Goal: Navigation & Orientation: Find specific page/section

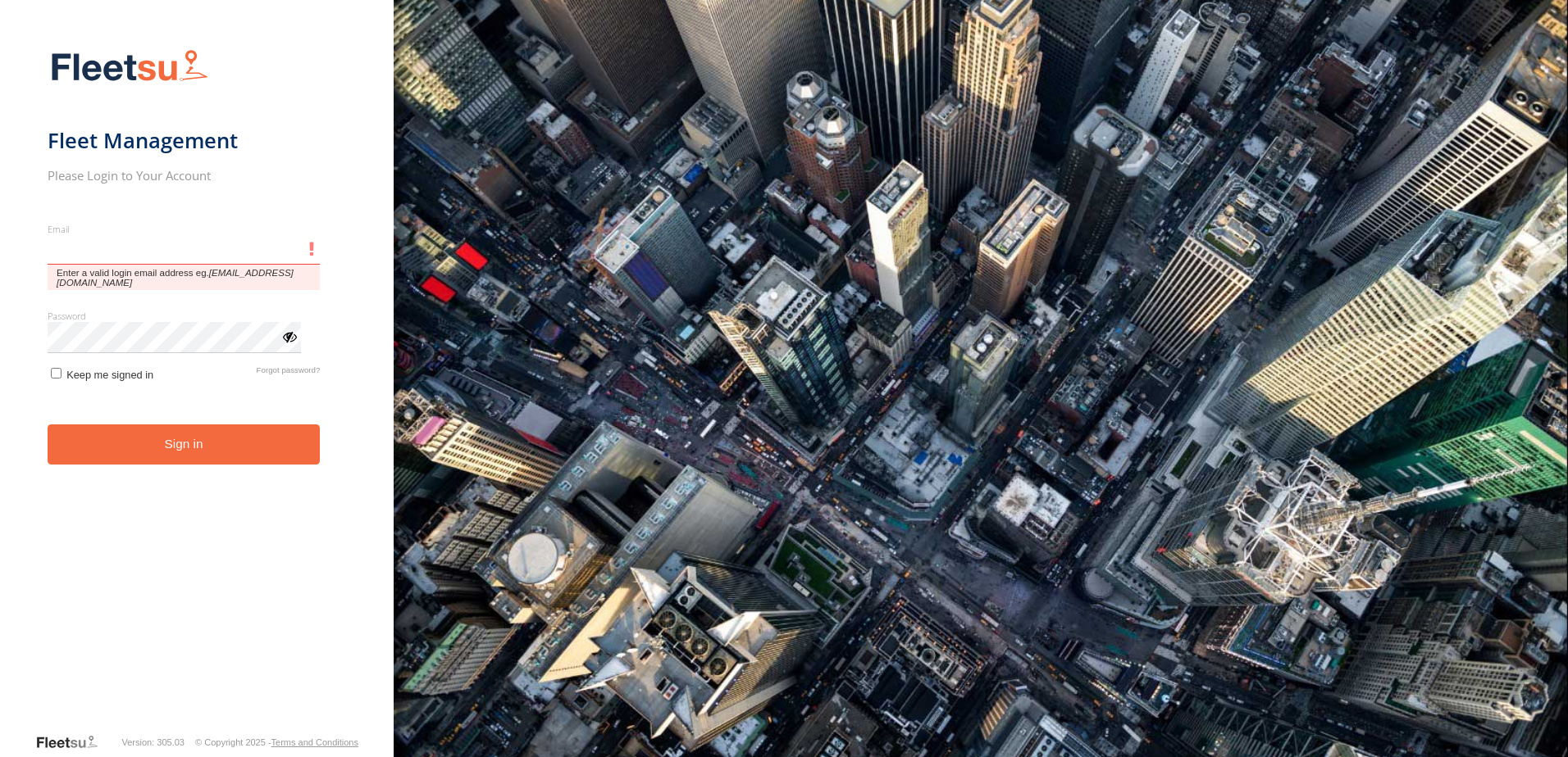
type input "**********"
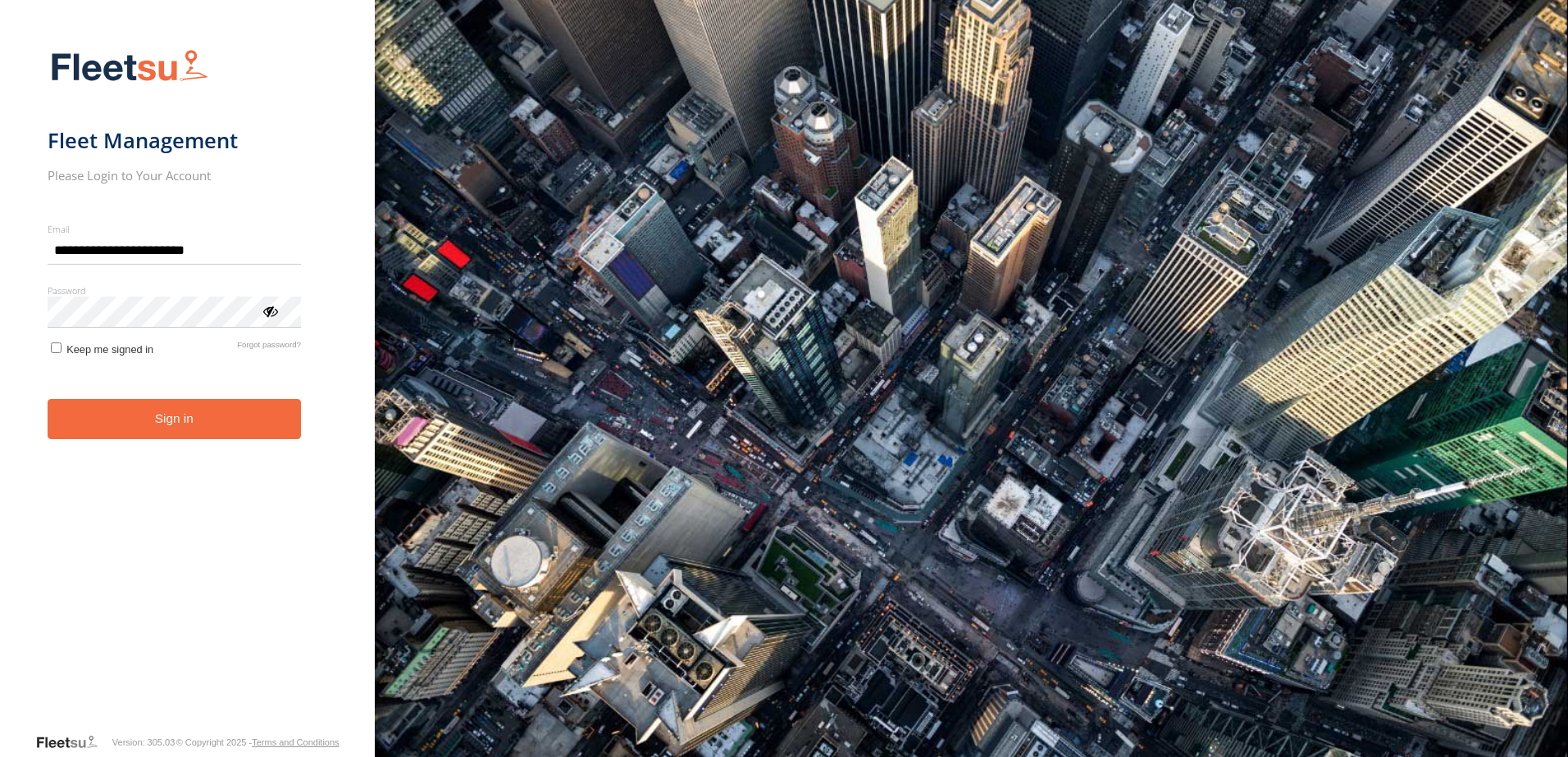
click at [161, 434] on button "Sign in" at bounding box center [174, 419] width 253 height 40
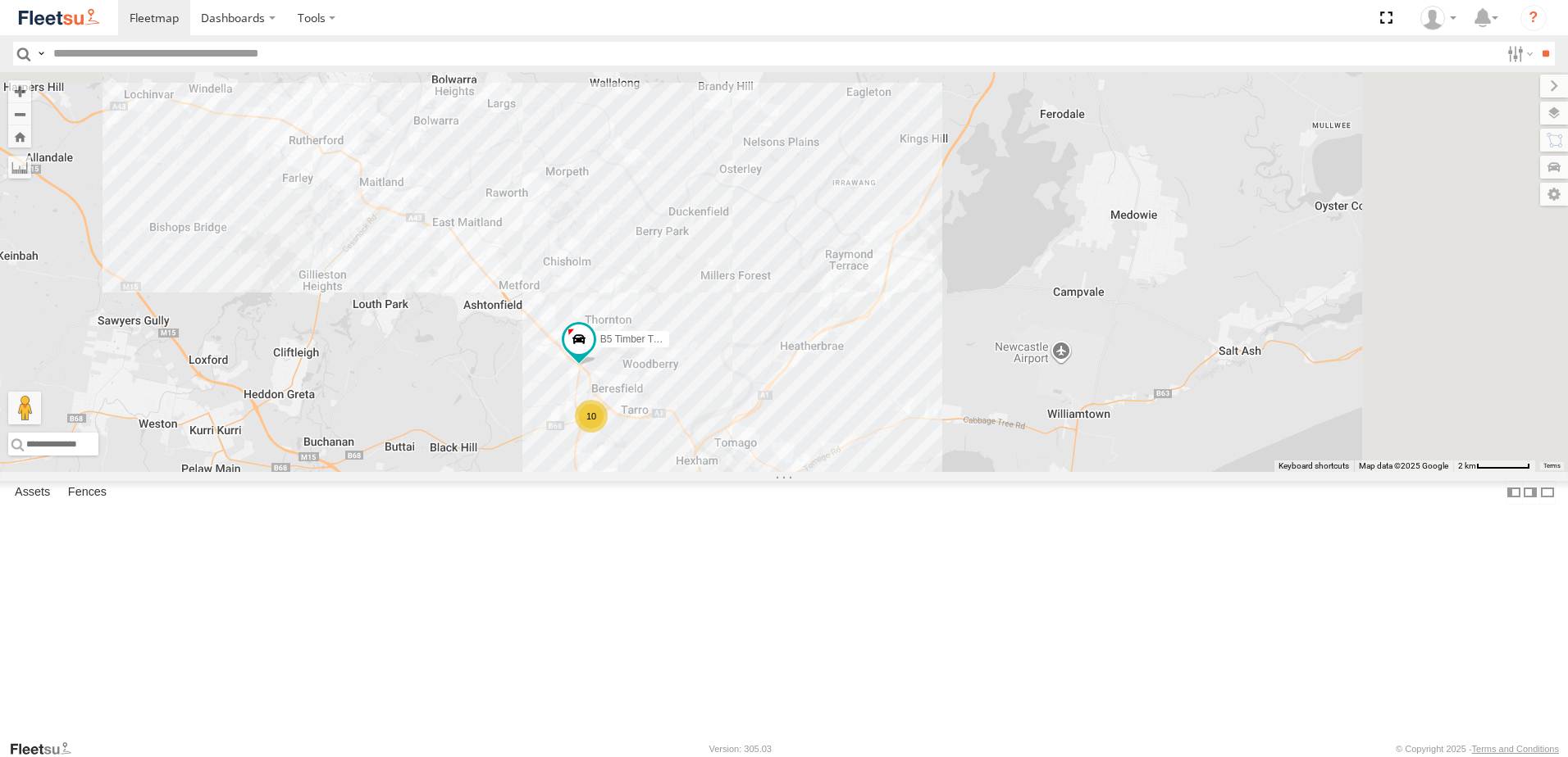
drag, startPoint x: 966, startPoint y: 231, endPoint x: 870, endPoint y: 582, distance: 363.9
click at [870, 472] on div "10 6 10 B5 Timber Truck Little Truck" at bounding box center [784, 272] width 1568 height 400
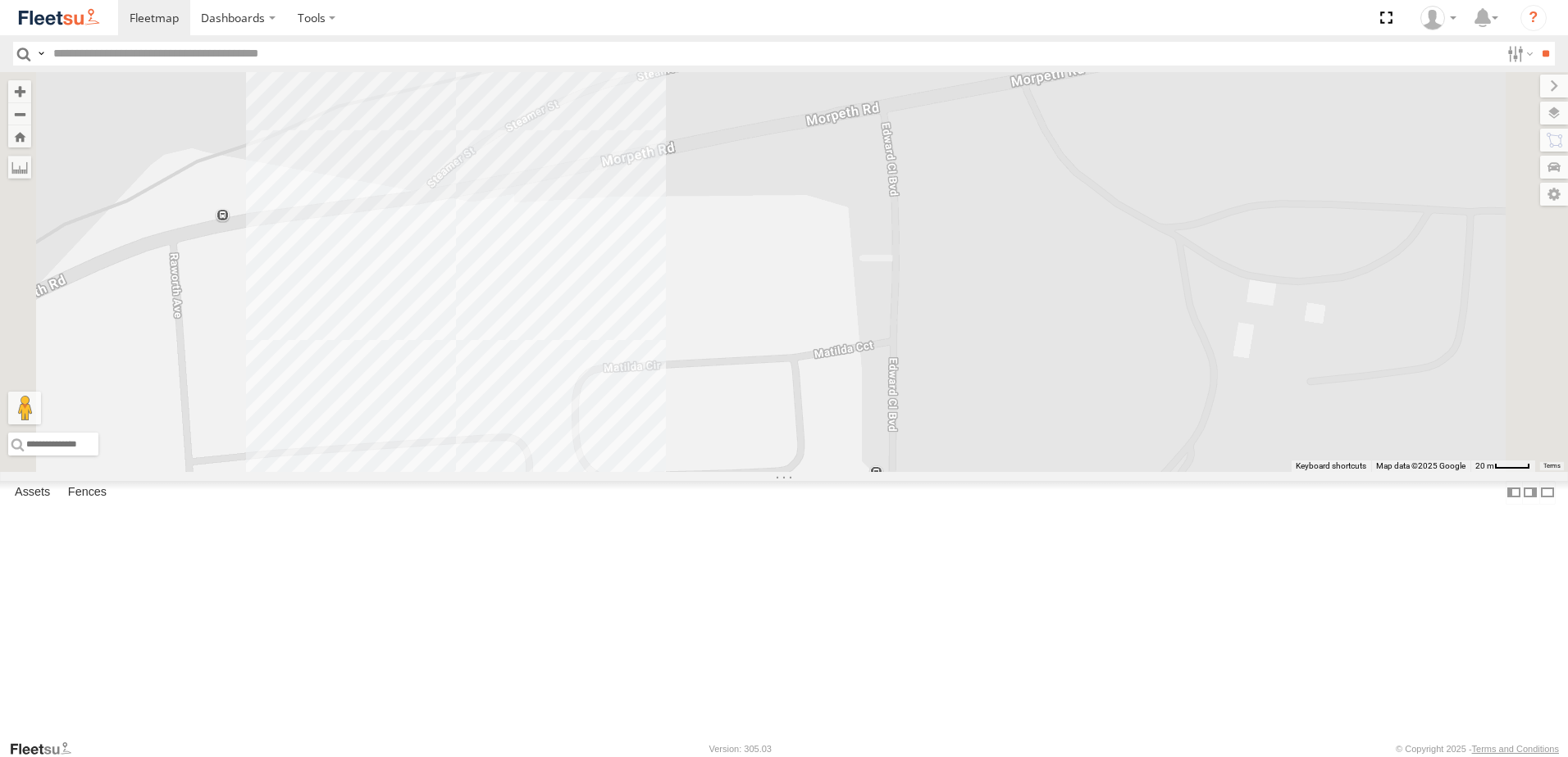
drag, startPoint x: 605, startPoint y: 342, endPoint x: 640, endPoint y: 424, distance: 89.2
click at [640, 424] on div "B5 Timber Truck Little Truck" at bounding box center [784, 272] width 1568 height 400
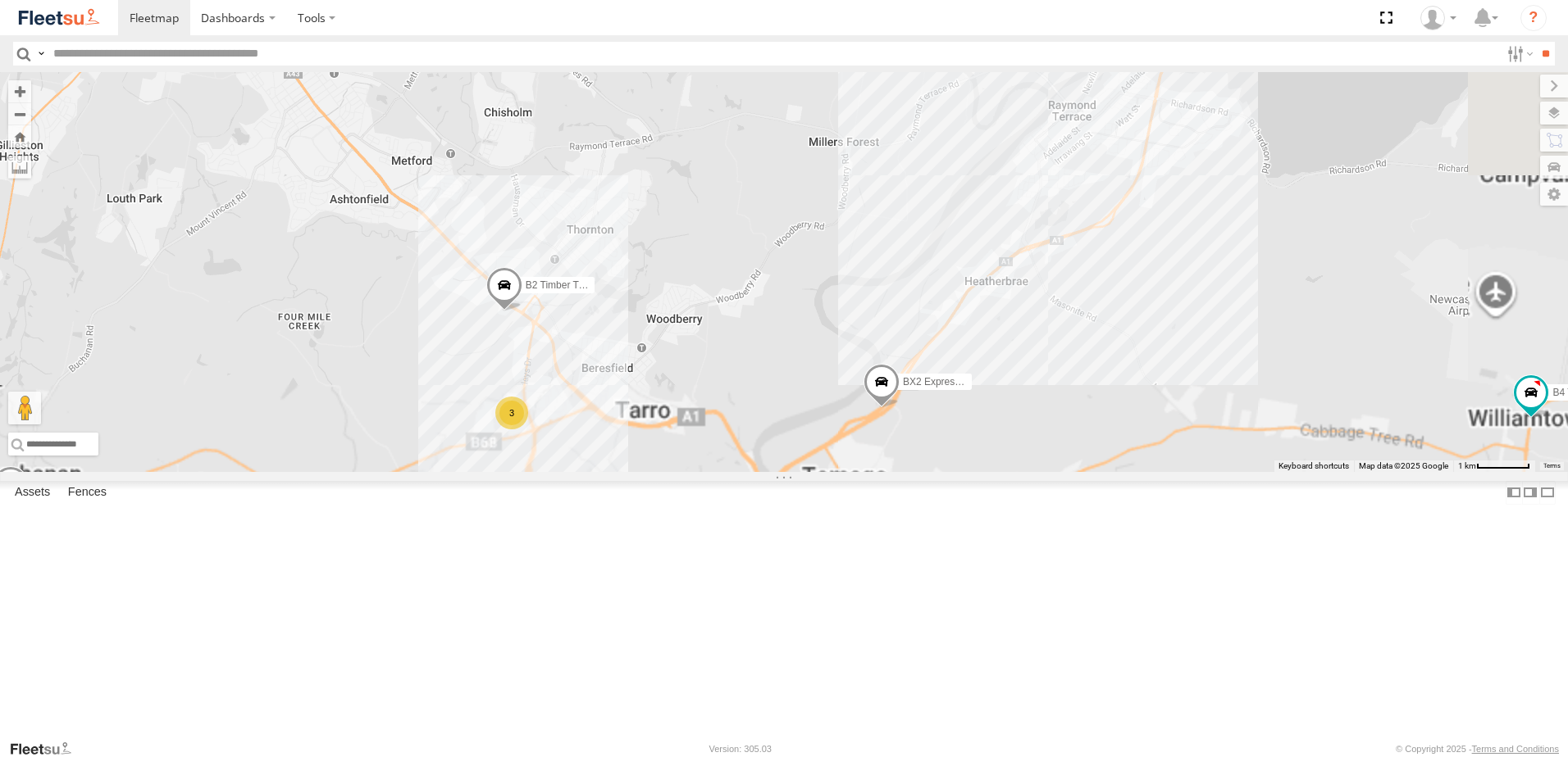
click at [523, 311] on span at bounding box center [504, 289] width 36 height 44
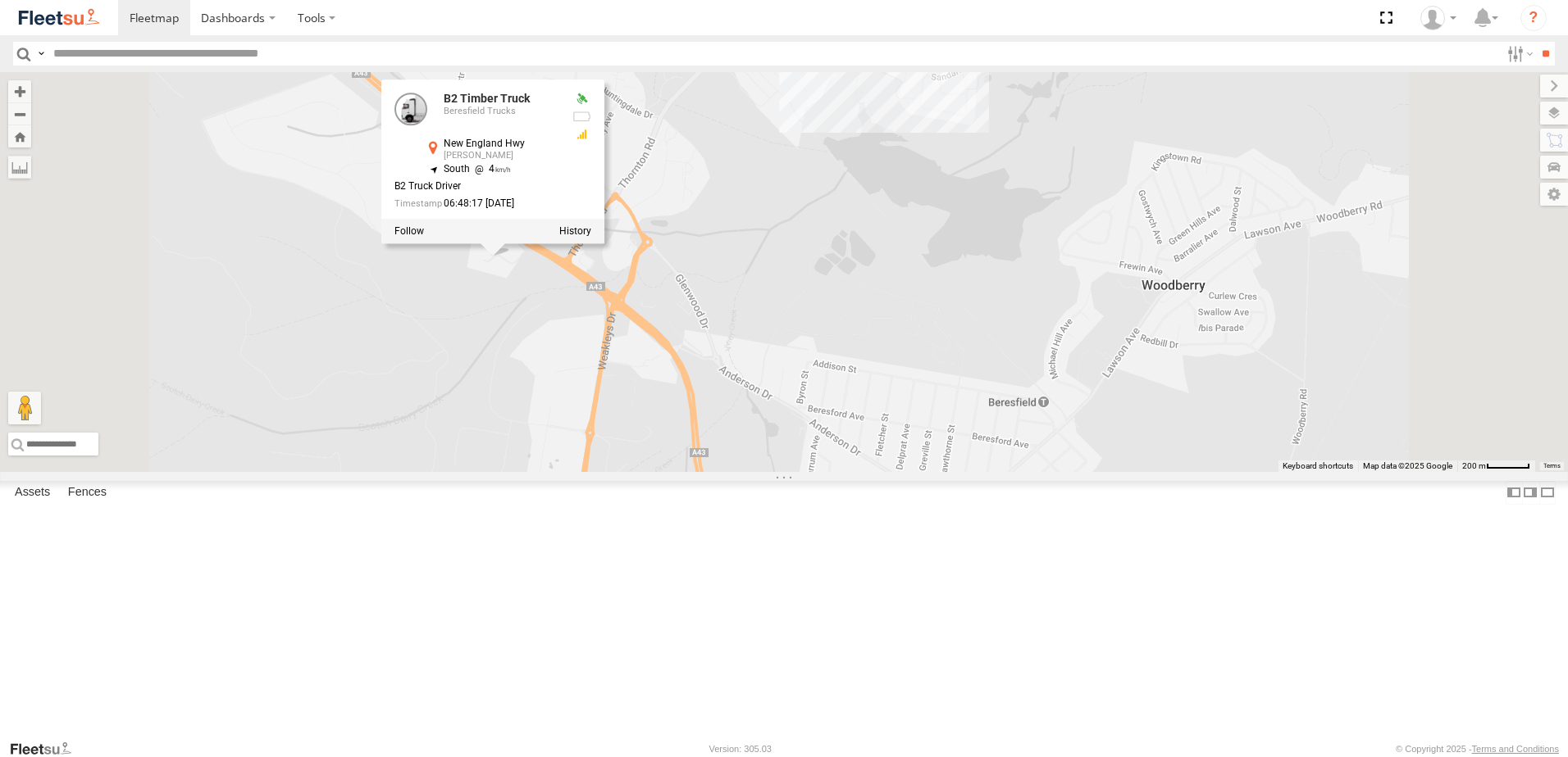
click at [816, 472] on div "B4 Timber Truck BX1 Express Ute B2 Timber Truck BX2 Express Ute BX3 Express Ute…" at bounding box center [784, 272] width 1568 height 400
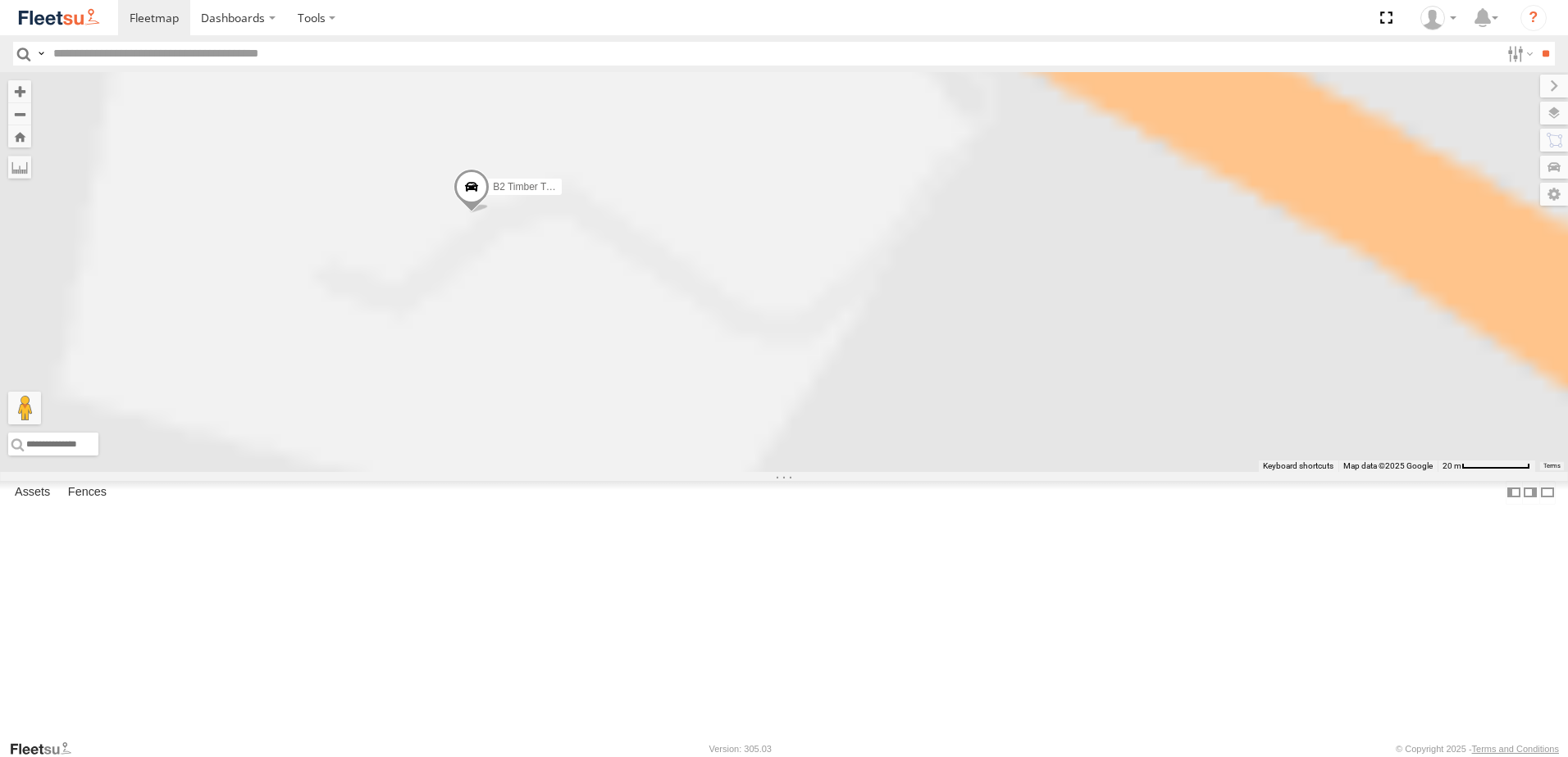
click at [489, 213] on span at bounding box center [471, 190] width 36 height 44
click at [702, 409] on div "B4 Timber Truck BX1 Express Ute B2 Timber Truck BX2 Express Ute BX3 Express Ute…" at bounding box center [784, 272] width 1568 height 400
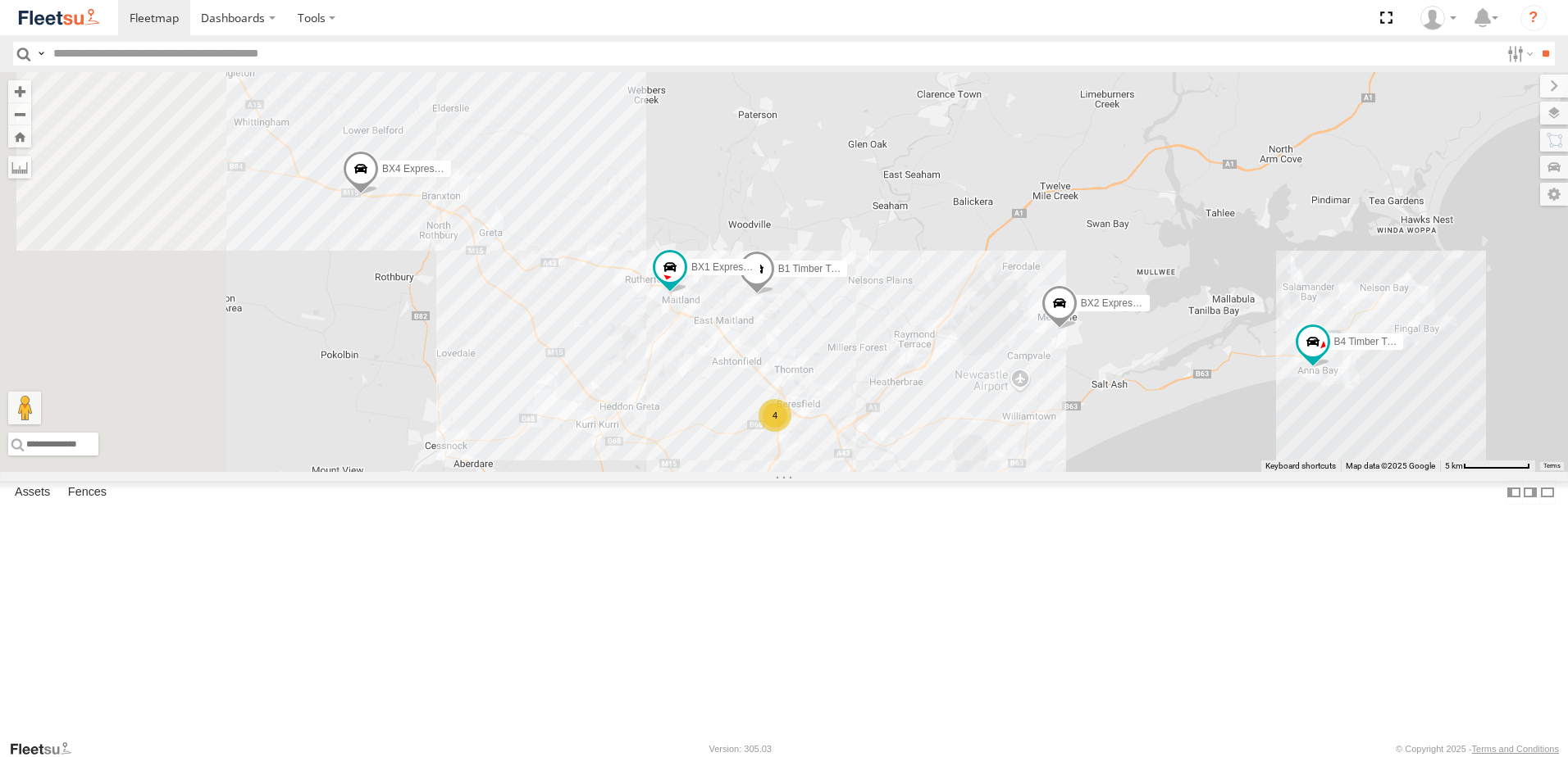
drag, startPoint x: 721, startPoint y: 373, endPoint x: 887, endPoint y: 524, distance: 224.4
click at [887, 472] on div "B4 Timber Truck BX1 Express Ute 7 4 4 CX3 Express Ute L3 Plasterboard Truck CX2…" at bounding box center [784, 272] width 1568 height 400
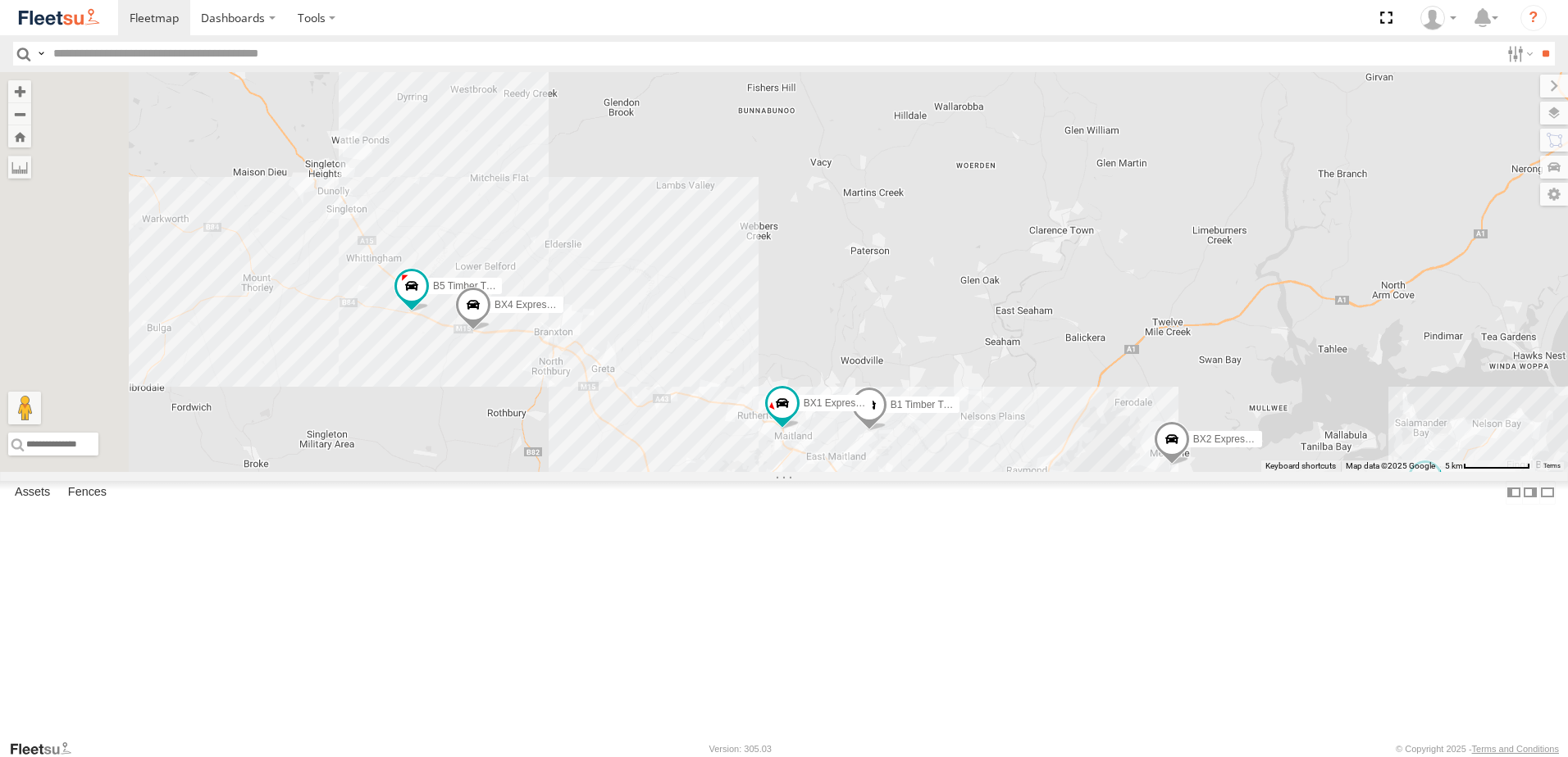
drag, startPoint x: 639, startPoint y: 286, endPoint x: 653, endPoint y: 368, distance: 83.2
click at [650, 334] on div "B4 Timber Truck BX1 Express Ute 7 4 4 CX3 Express Ute L3 Plasterboard Truck CX2…" at bounding box center [784, 272] width 1568 height 400
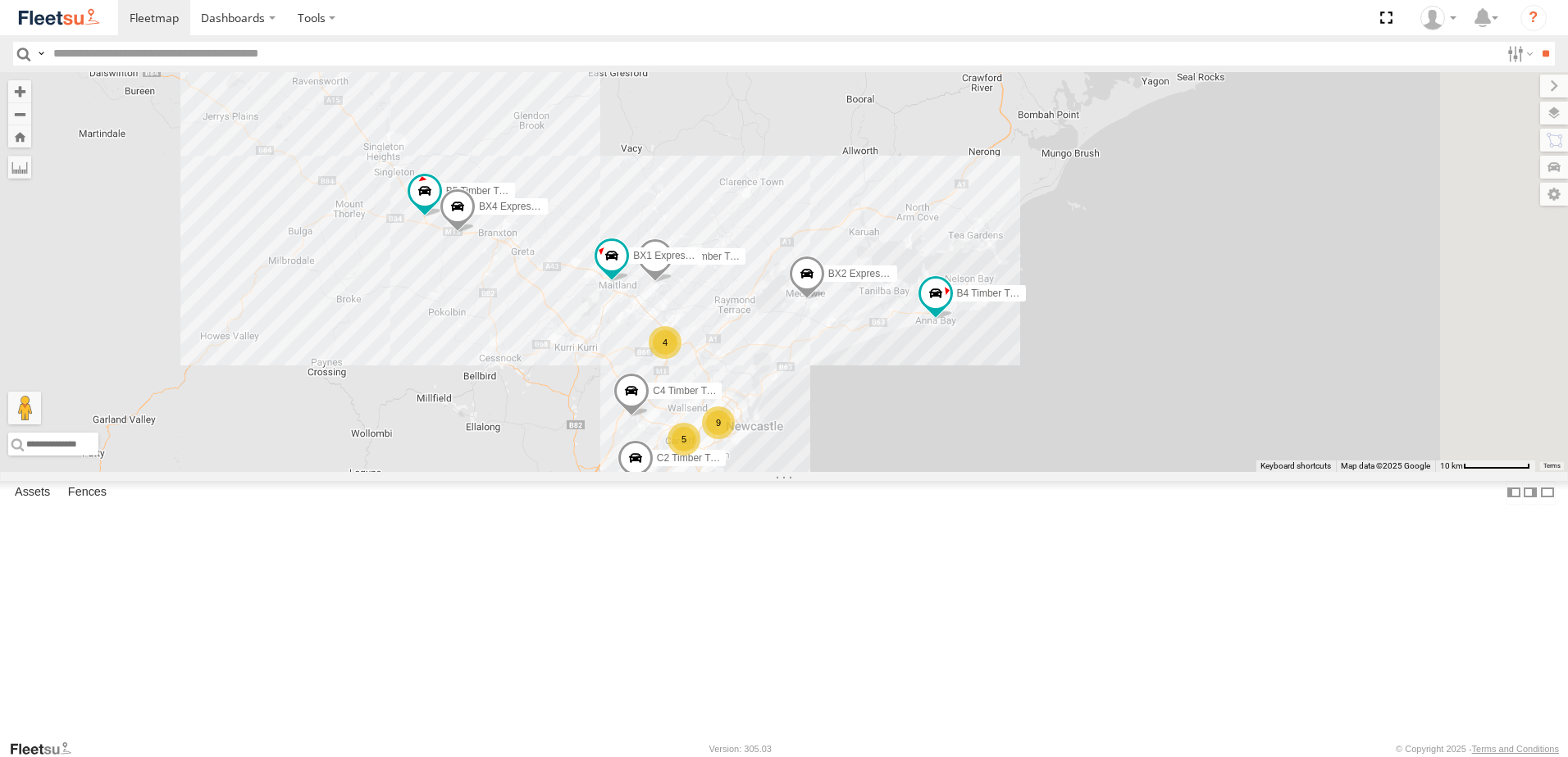
drag, startPoint x: 773, startPoint y: 496, endPoint x: 801, endPoint y: 432, distance: 69.9
click at [722, 439] on div "B4 Timber Truck BX1 Express Ute C4 Timber Truck BX2 Express Ute B1 Timber Truck…" at bounding box center [784, 272] width 1568 height 400
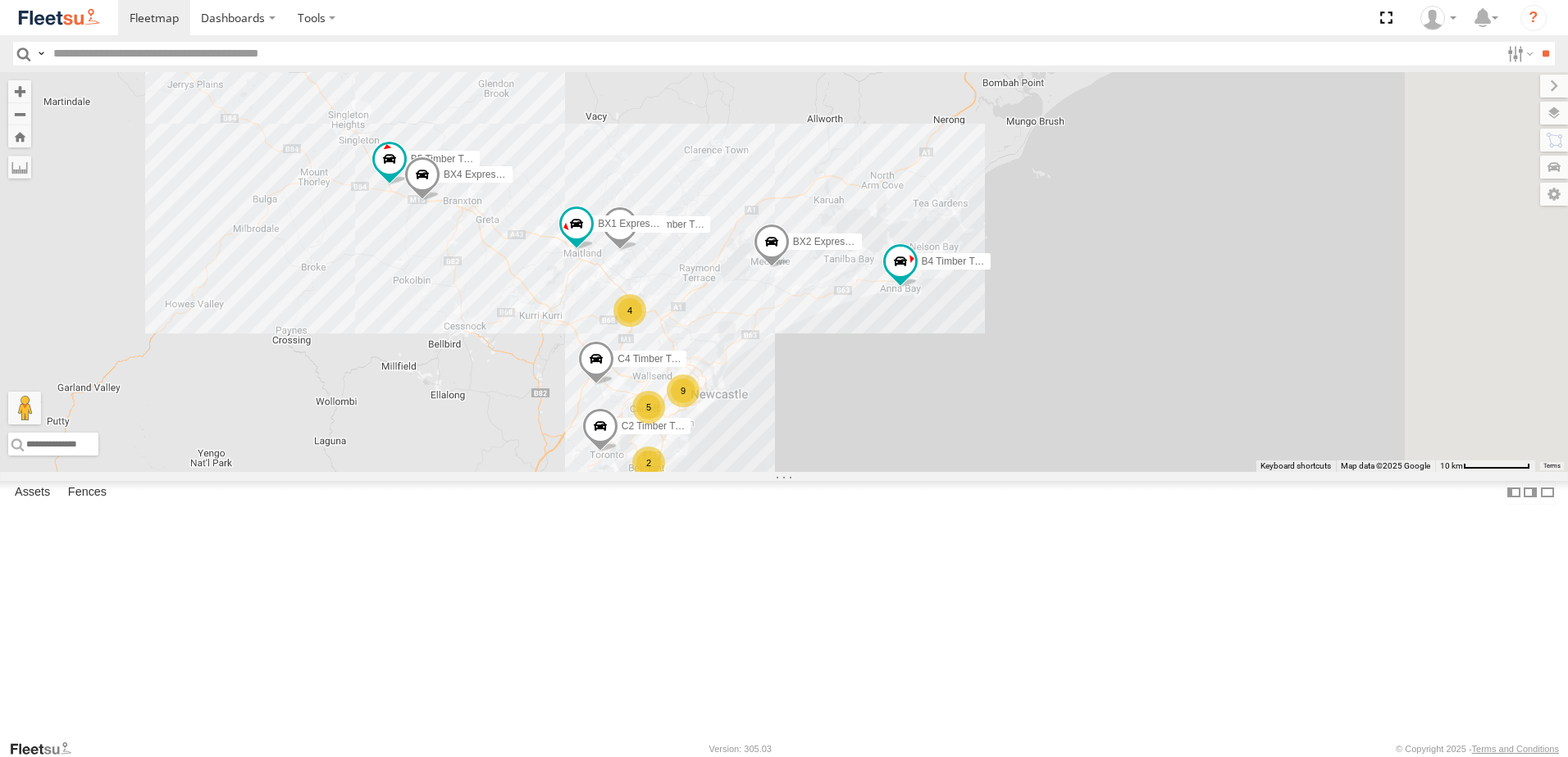
drag, startPoint x: 758, startPoint y: 504, endPoint x: 783, endPoint y: 553, distance: 55.0
click at [783, 472] on div "B4 Timber Truck BX1 Express Ute C4 Timber Truck BX2 Express Ute B1 Timber Truck…" at bounding box center [784, 272] width 1568 height 400
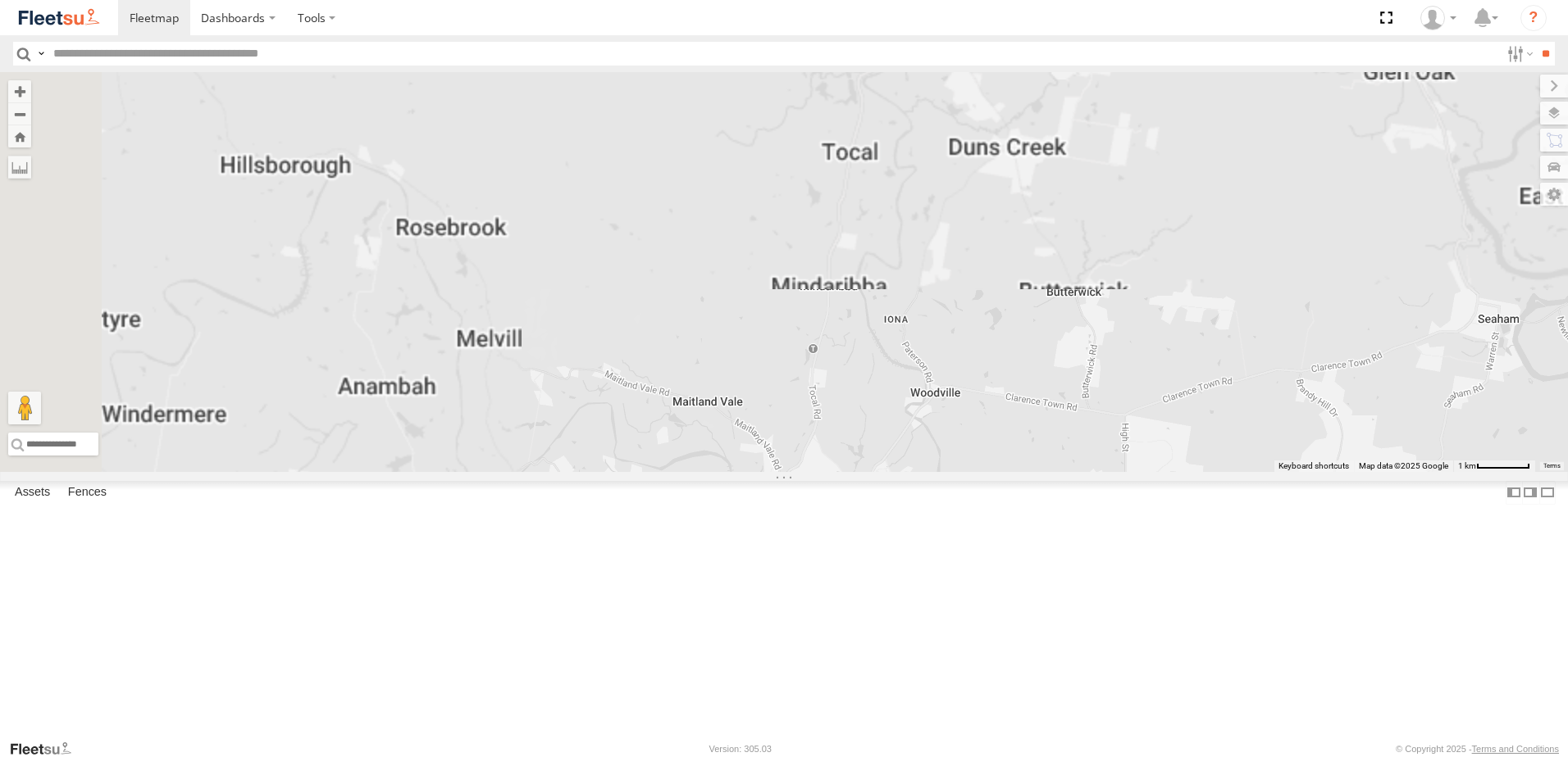
scroll to position [410, 0]
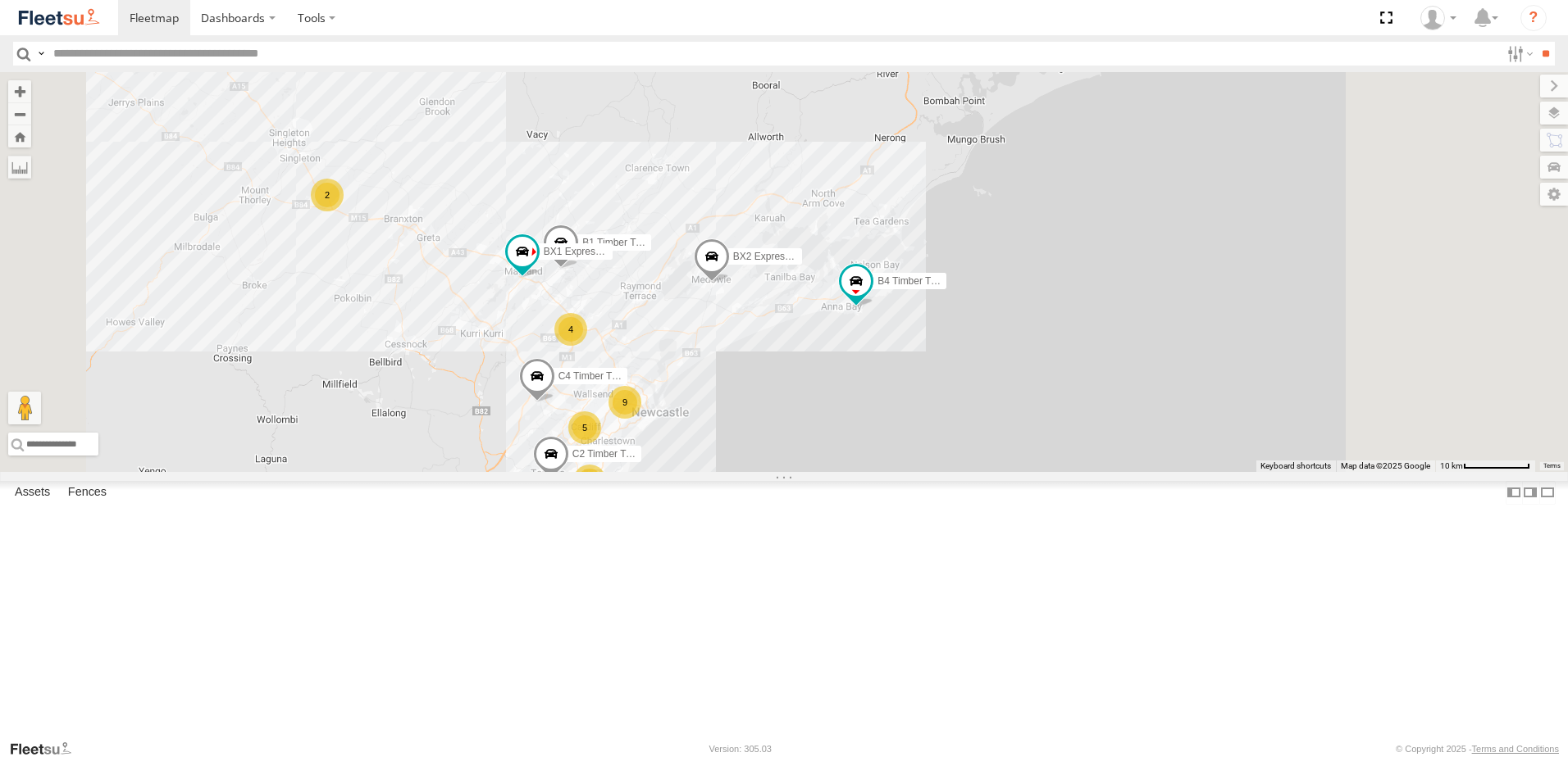
drag, startPoint x: 941, startPoint y: 315, endPoint x: 904, endPoint y: 334, distance: 41.6
click at [904, 334] on div "BX1 Express Ute BX2 Express Ute B1 Timber Truck B4 Timber Truck 9 5 4 2 2 C4 Ti…" at bounding box center [784, 272] width 1568 height 400
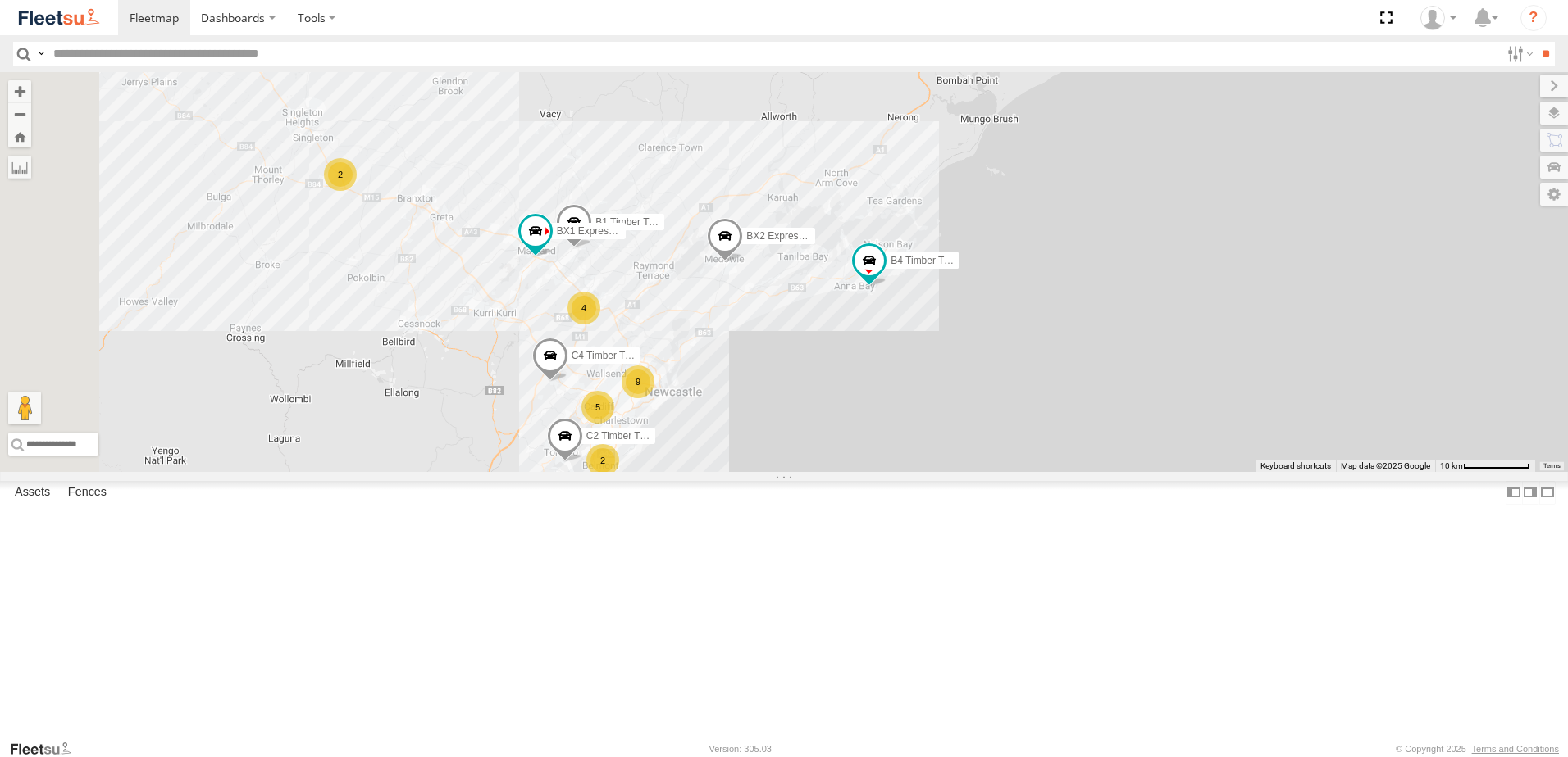
drag, startPoint x: 628, startPoint y: 591, endPoint x: 701, endPoint y: 531, distance: 94.5
click at [701, 472] on div "BX1 Express Ute BX2 Express Ute B1 Timber Truck B4 Timber Truck 9 5 4 2 2 C4 Ti…" at bounding box center [784, 272] width 1568 height 400
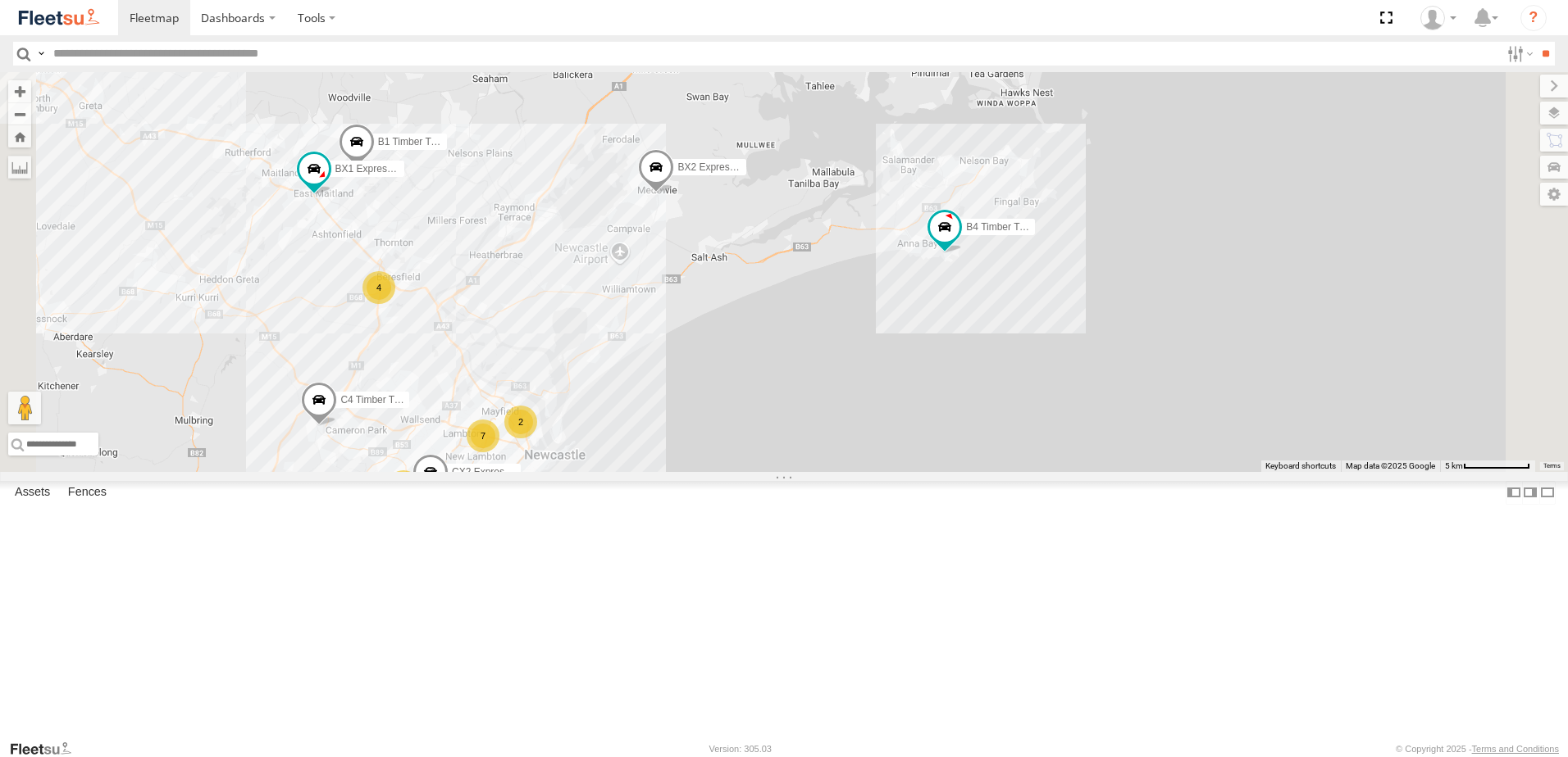
scroll to position [0, 0]
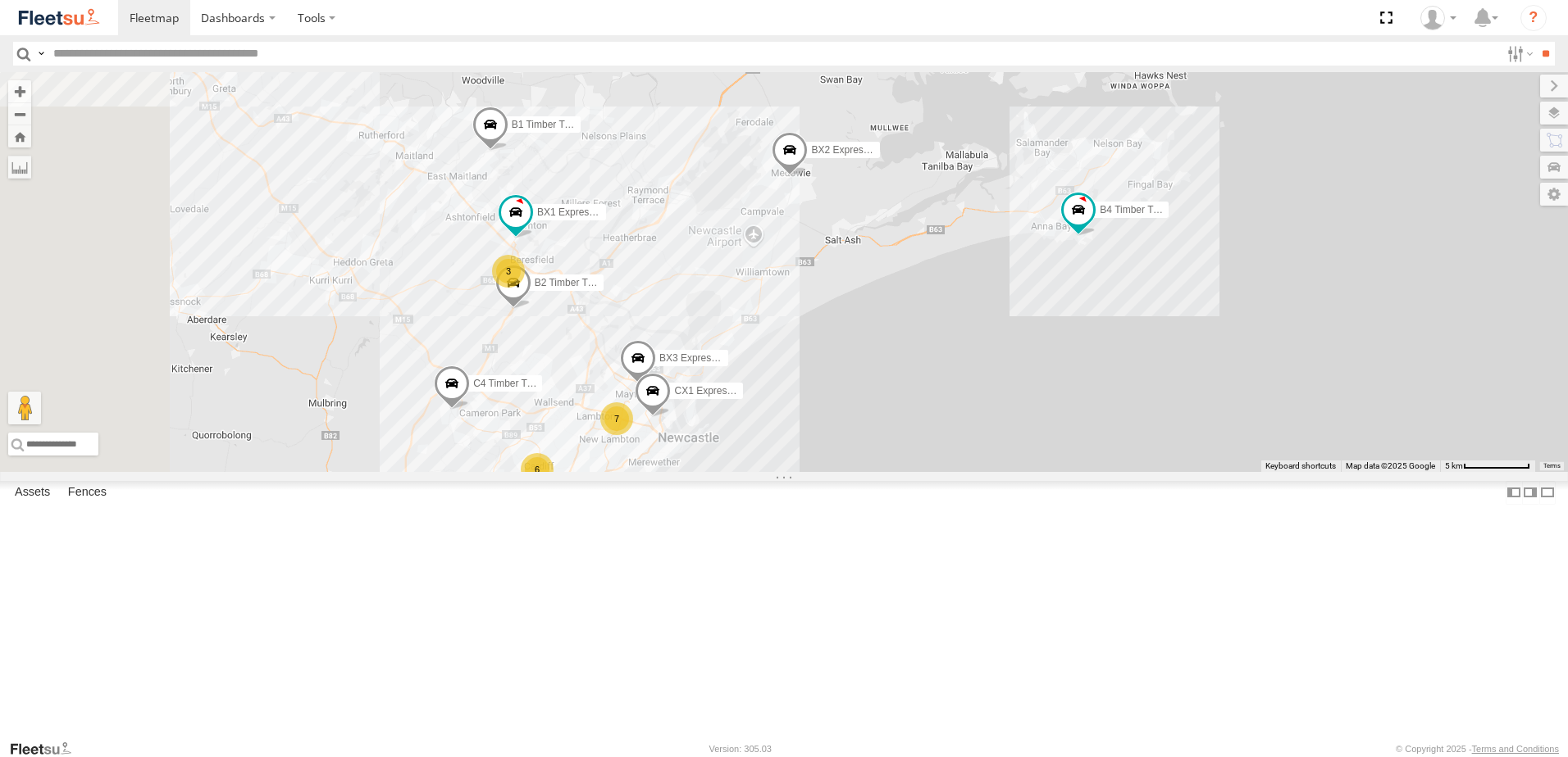
drag, startPoint x: 656, startPoint y: 418, endPoint x: 793, endPoint y: 401, distance: 138.1
click at [793, 401] on div "B4 Timber Truck C4 Timber Truck BX2 Express Ute BX3 Express Ute B1 Timber Truck…" at bounding box center [784, 272] width 1568 height 400
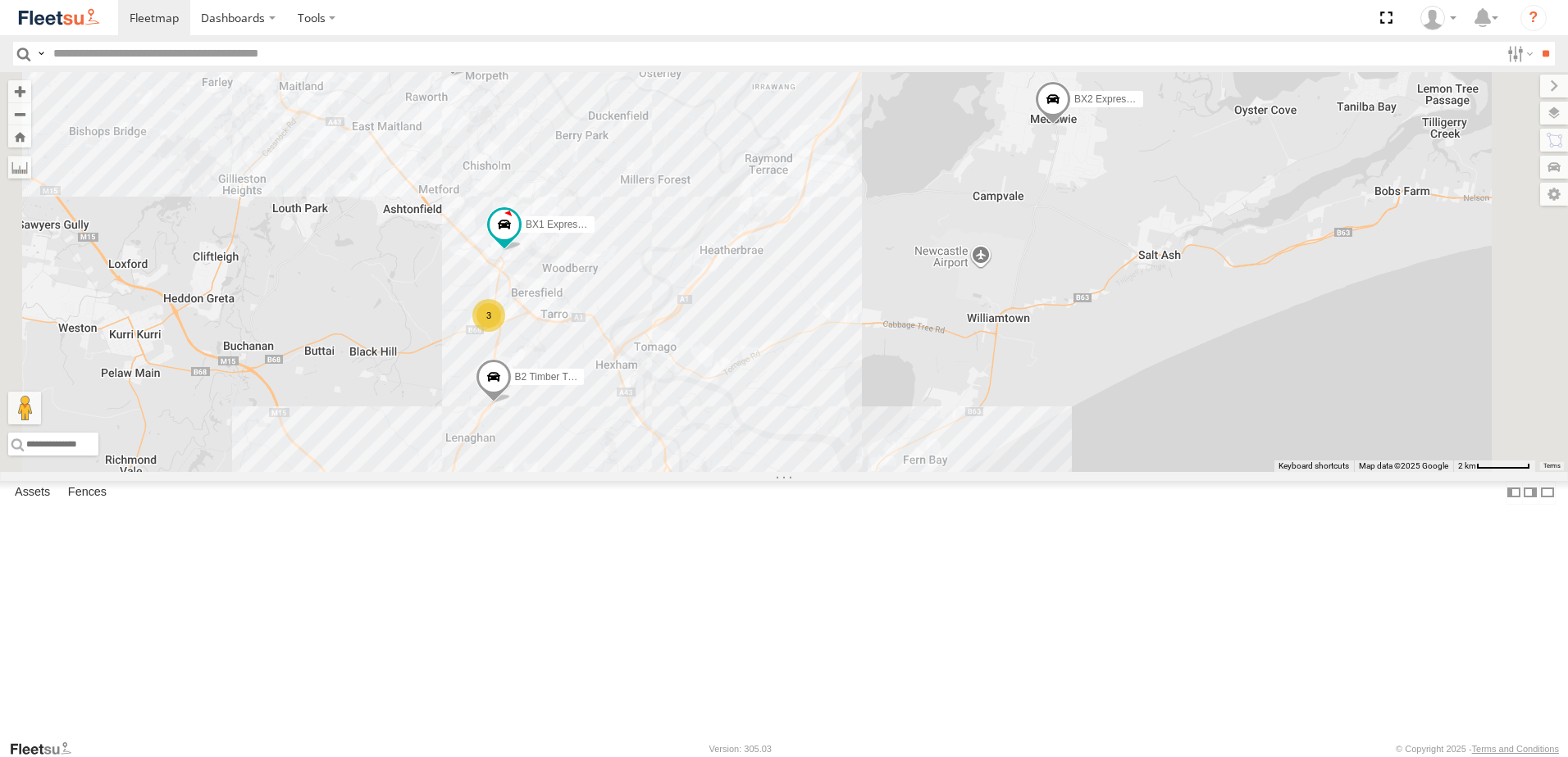
drag, startPoint x: 759, startPoint y: 598, endPoint x: 767, endPoint y: 391, distance: 207.2
click at [767, 391] on div "B4 Timber Truck C4 Timber Truck BX2 Express Ute BX3 Express Ute B1 Timber Truck…" at bounding box center [784, 272] width 1568 height 400
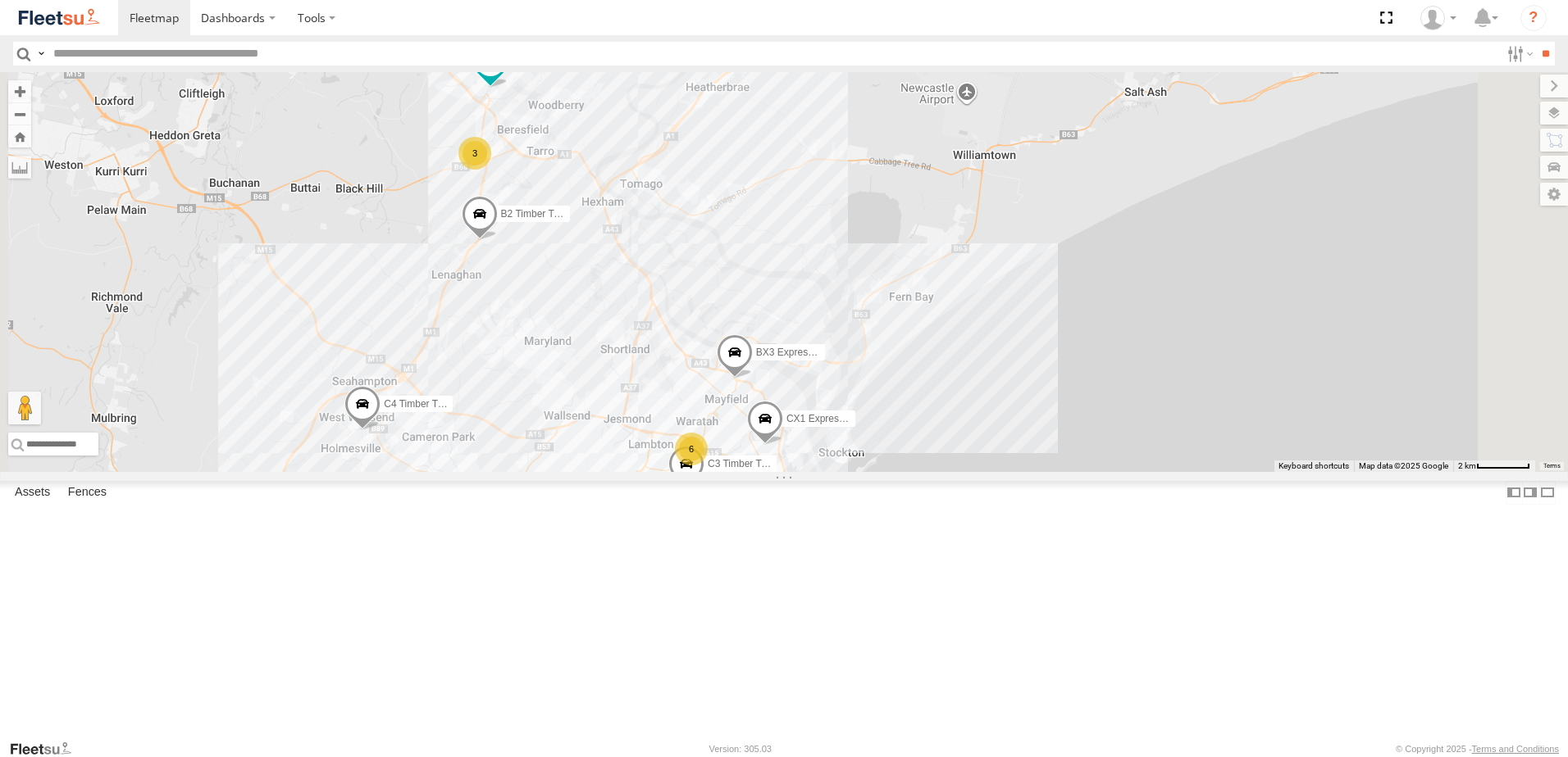
drag, startPoint x: 739, startPoint y: 469, endPoint x: 716, endPoint y: 436, distance: 40.2
click at [717, 436] on div "B4 Timber Truck C4 Timber Truck BX2 Express Ute BX3 Express Ute B1 Timber Truck…" at bounding box center [784, 272] width 1568 height 400
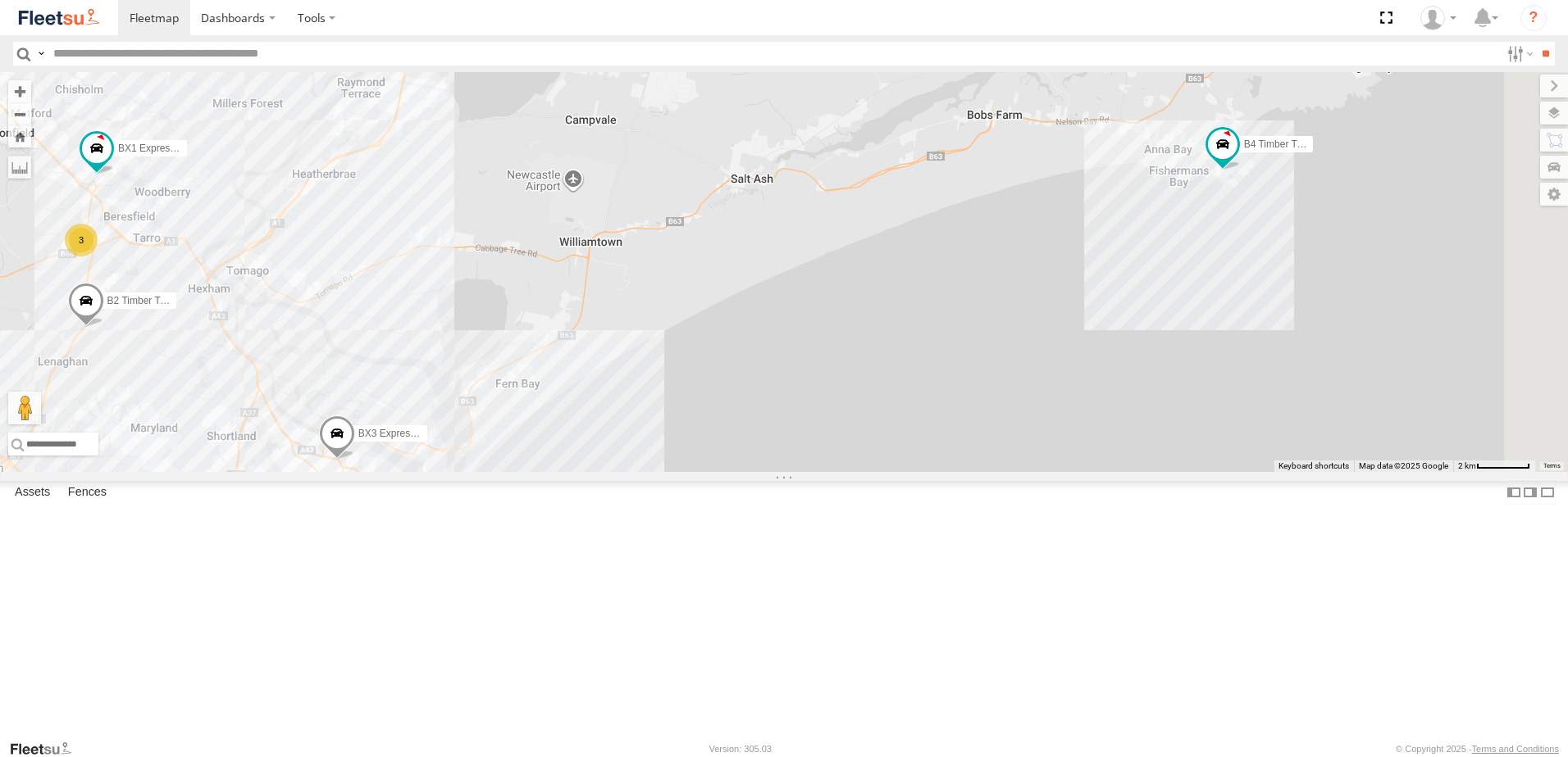
drag, startPoint x: 1331, startPoint y: 380, endPoint x: 945, endPoint y: 479, distance: 398.5
click at [945, 472] on div "B4 Timber Truck C4 Timber Truck BX2 Express Ute BX3 Express Ute B1 Timber Truck…" at bounding box center [784, 272] width 1568 height 400
drag, startPoint x: 1049, startPoint y: 365, endPoint x: 1212, endPoint y: 400, distance: 166.7
click at [1212, 400] on div "B4 Timber Truck C4 Timber Truck BX2 Express Ute BX3 Express Ute B1 Timber Truck…" at bounding box center [784, 272] width 1568 height 400
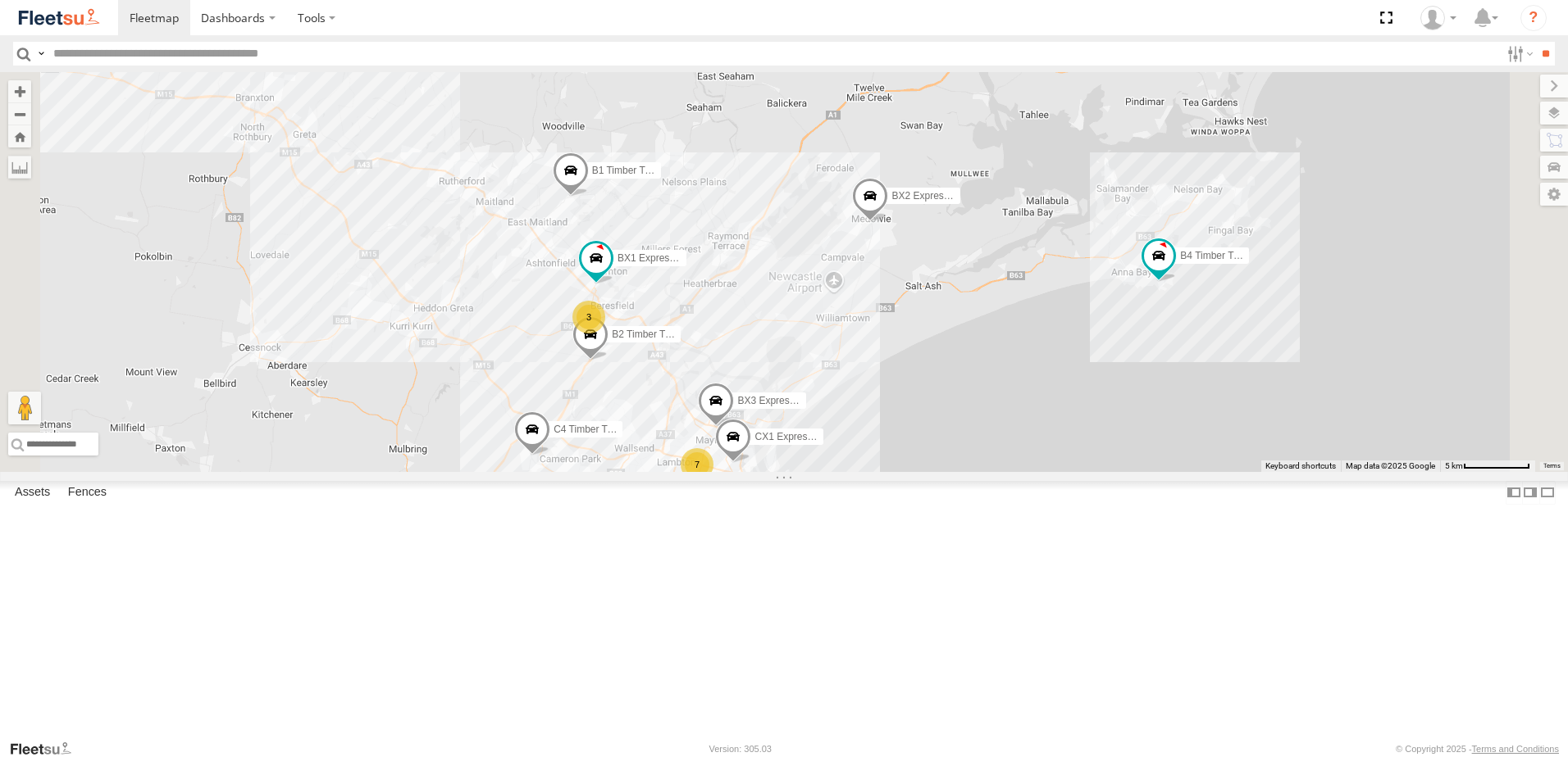
drag, startPoint x: 529, startPoint y: 273, endPoint x: 731, endPoint y: 473, distance: 284.3
click at [731, 472] on div "B4 Timber Truck L3 Plasterboard Truck C4 Timber Truck BX2 Express Ute BX3 Expre…" at bounding box center [784, 272] width 1568 height 400
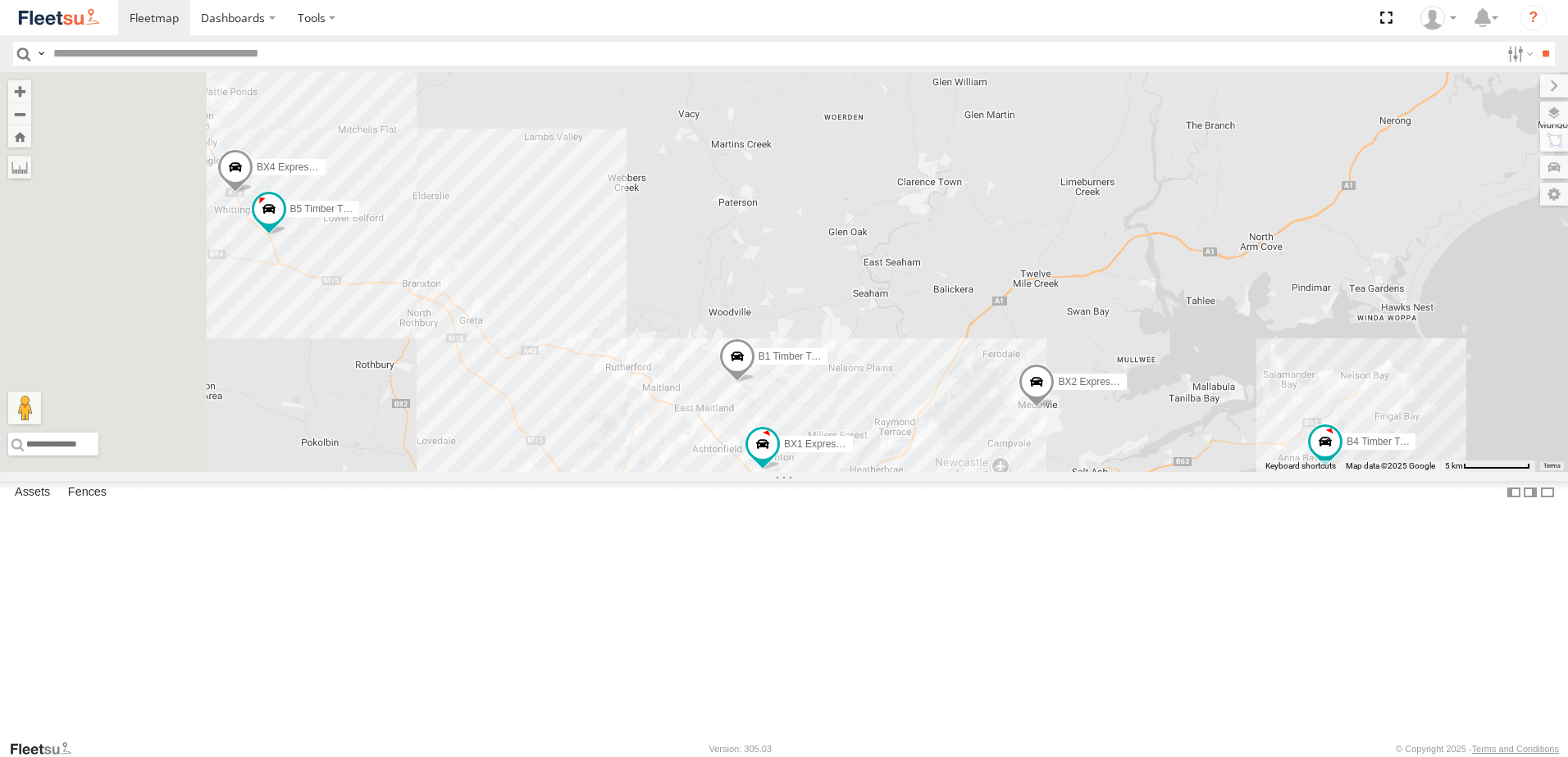
drag, startPoint x: 624, startPoint y: 227, endPoint x: 757, endPoint y: 358, distance: 186.7
click at [756, 357] on div "B4 Timber Truck L3 Plasterboard Truck C4 Timber Truck BX2 Express Ute BX3 Expre…" at bounding box center [784, 272] width 1568 height 400
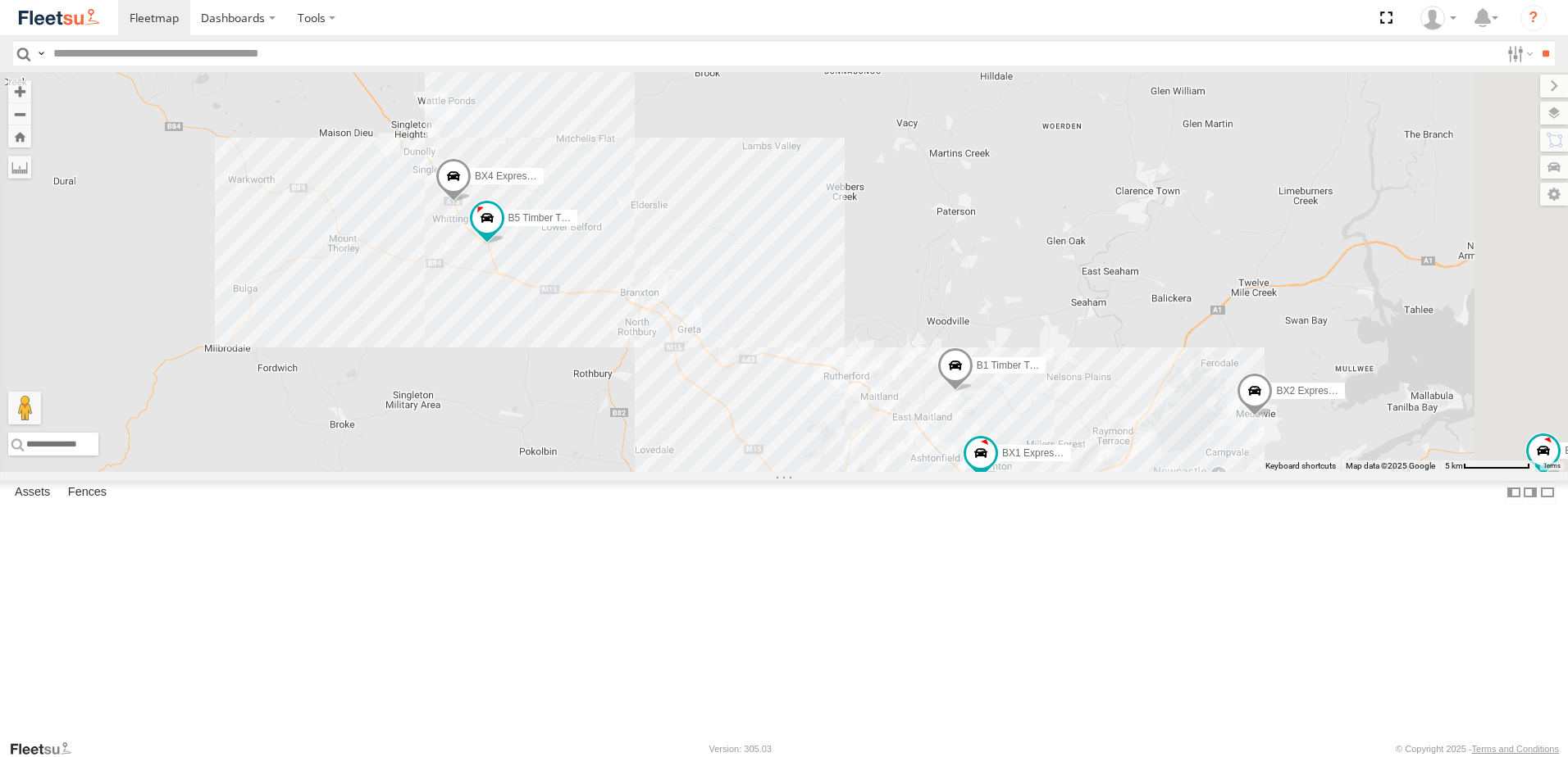
drag, startPoint x: 629, startPoint y: 273, endPoint x: 640, endPoint y: 315, distance: 43.4
click at [640, 309] on div "B4 Timber Truck L3 Plasterboard Truck C4 Timber Truck BX2 Express Ute BX3 Expre…" at bounding box center [784, 272] width 1568 height 400
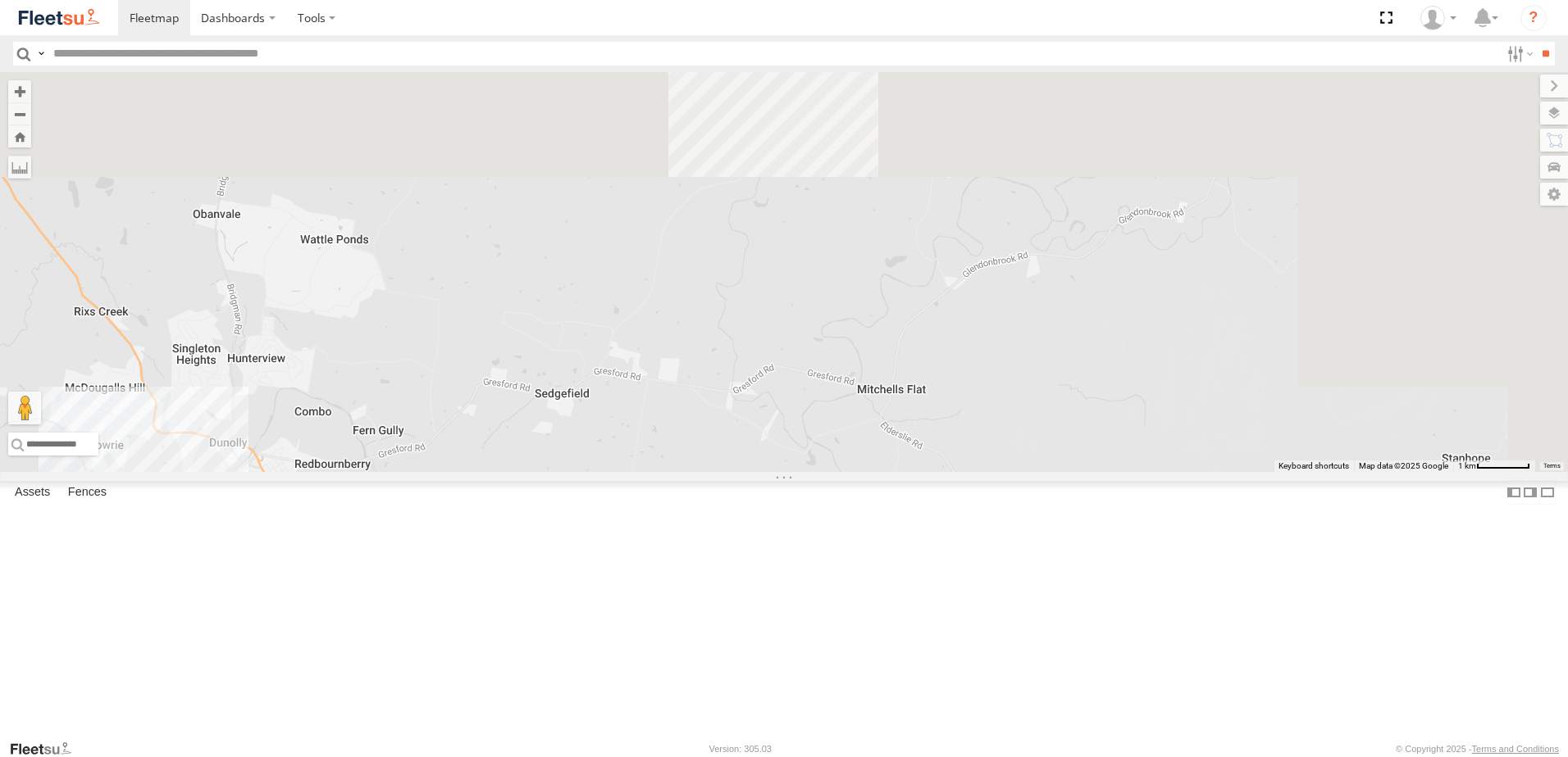
drag, startPoint x: 880, startPoint y: 537, endPoint x: 839, endPoint y: 632, distance: 103.5
click at [838, 472] on div "B4 Timber Truck L3 Plasterboard Truck C4 Timber Truck BX2 Express Ute BX3 Expre…" at bounding box center [784, 272] width 1568 height 400
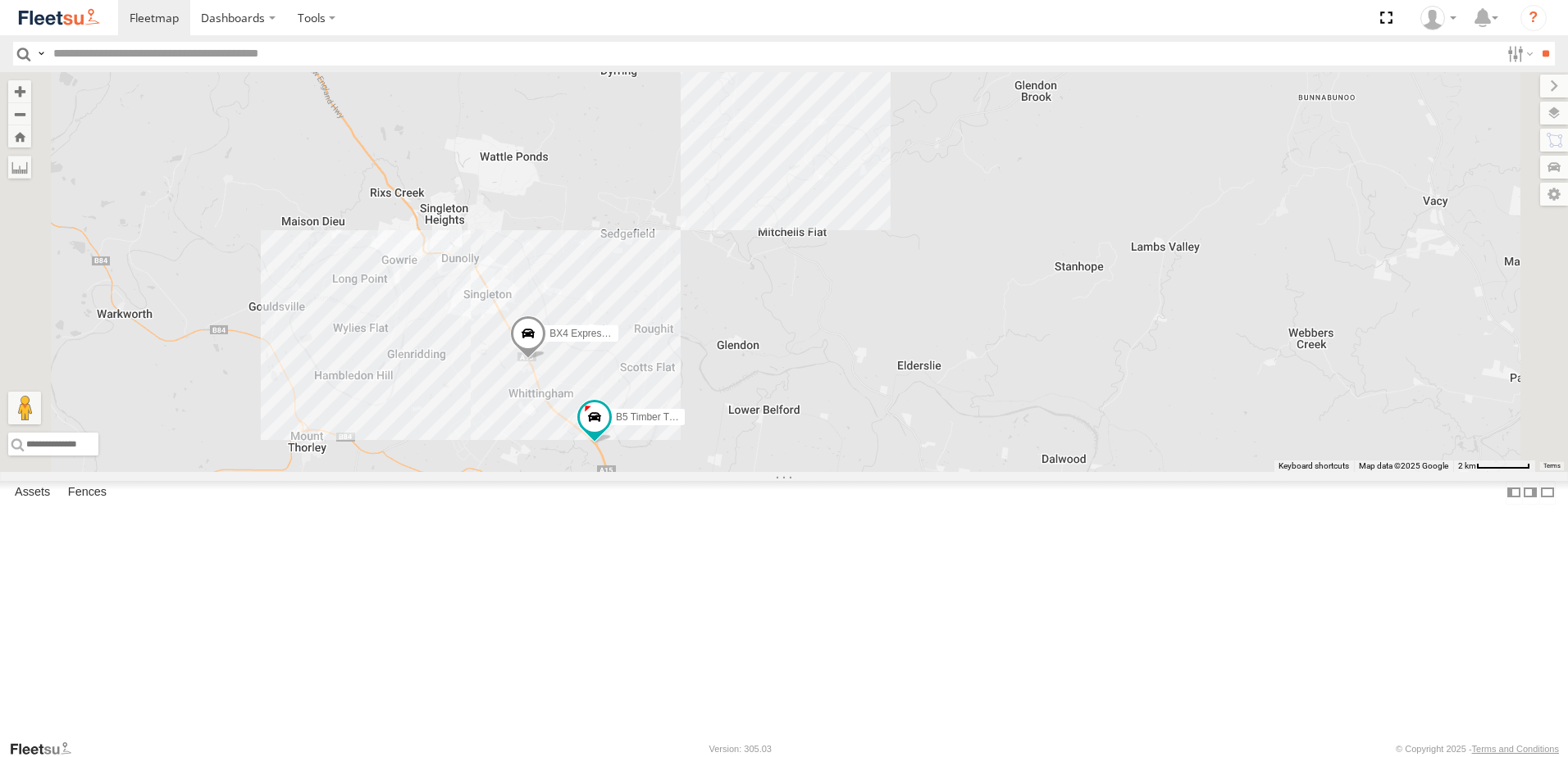
drag, startPoint x: 832, startPoint y: 532, endPoint x: 832, endPoint y: 468, distance: 64.0
click at [832, 468] on div "B4 Timber Truck L3 Plasterboard Truck C4 Timber Truck BX2 Express Ute BX3 Expre…" at bounding box center [784, 272] width 1568 height 400
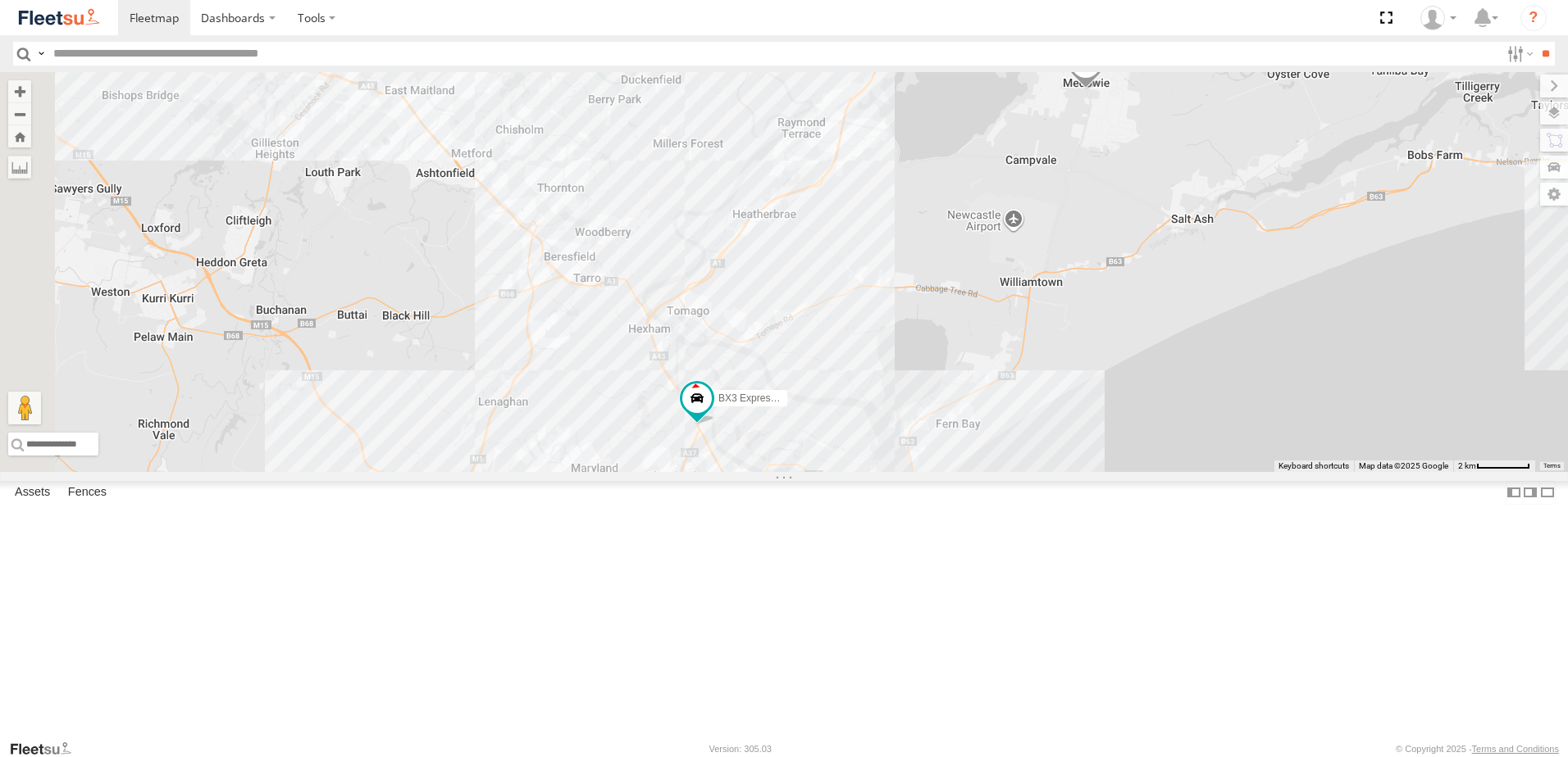
drag, startPoint x: 717, startPoint y: 364, endPoint x: 1343, endPoint y: 323, distance: 627.3
click at [1343, 323] on div "B4 Timber Truck L3 Plasterboard Truck BX2 Express Ute BX3 Express Ute B1 Timber…" at bounding box center [784, 272] width 1568 height 400
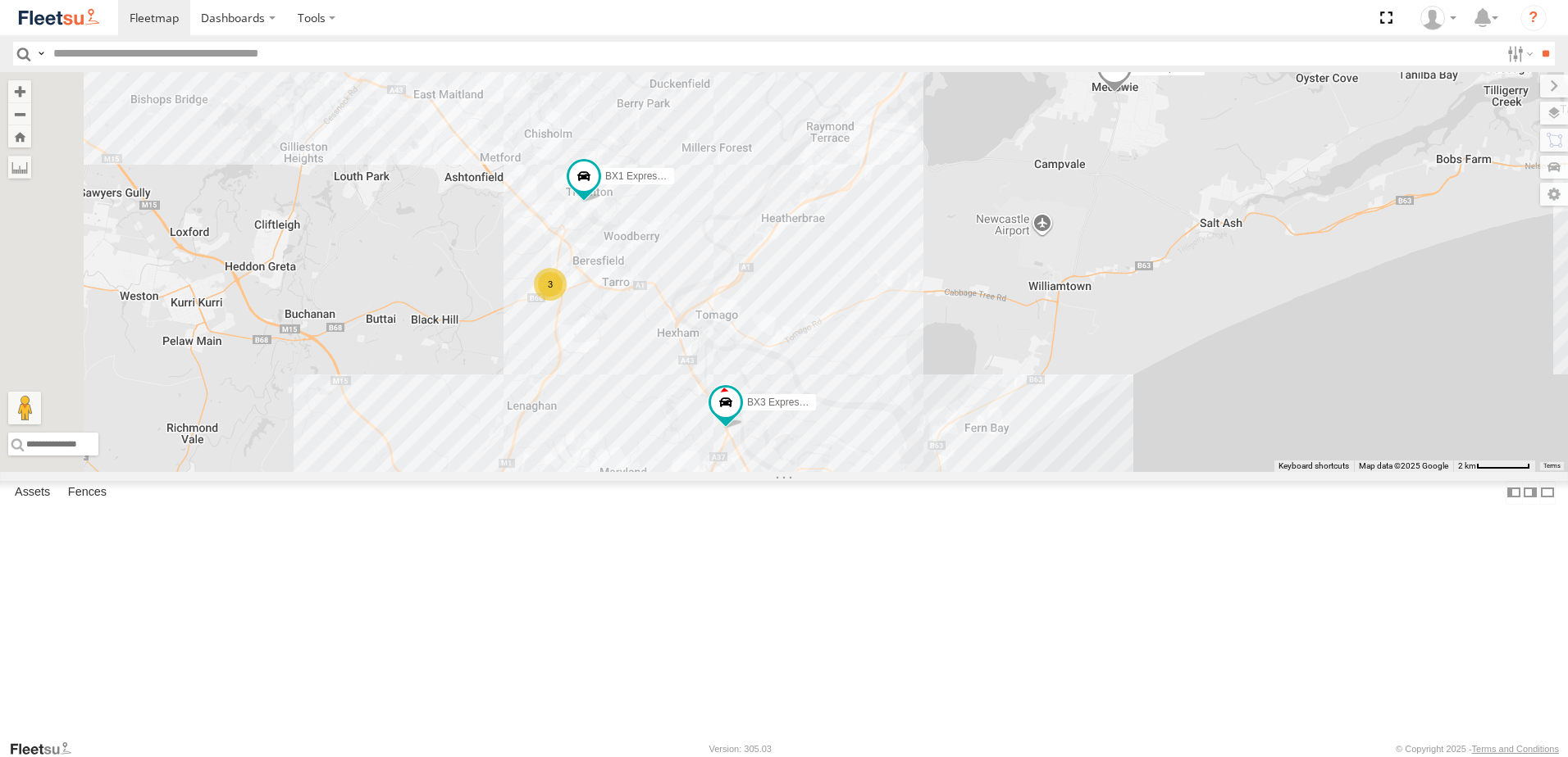
drag, startPoint x: 786, startPoint y: 502, endPoint x: 933, endPoint y: 495, distance: 147.2
click at [933, 472] on div "B4 Timber Truck L3 Plasterboard Truck BX2 Express Ute BX3 Express Ute B1 Timber…" at bounding box center [784, 272] width 1568 height 400
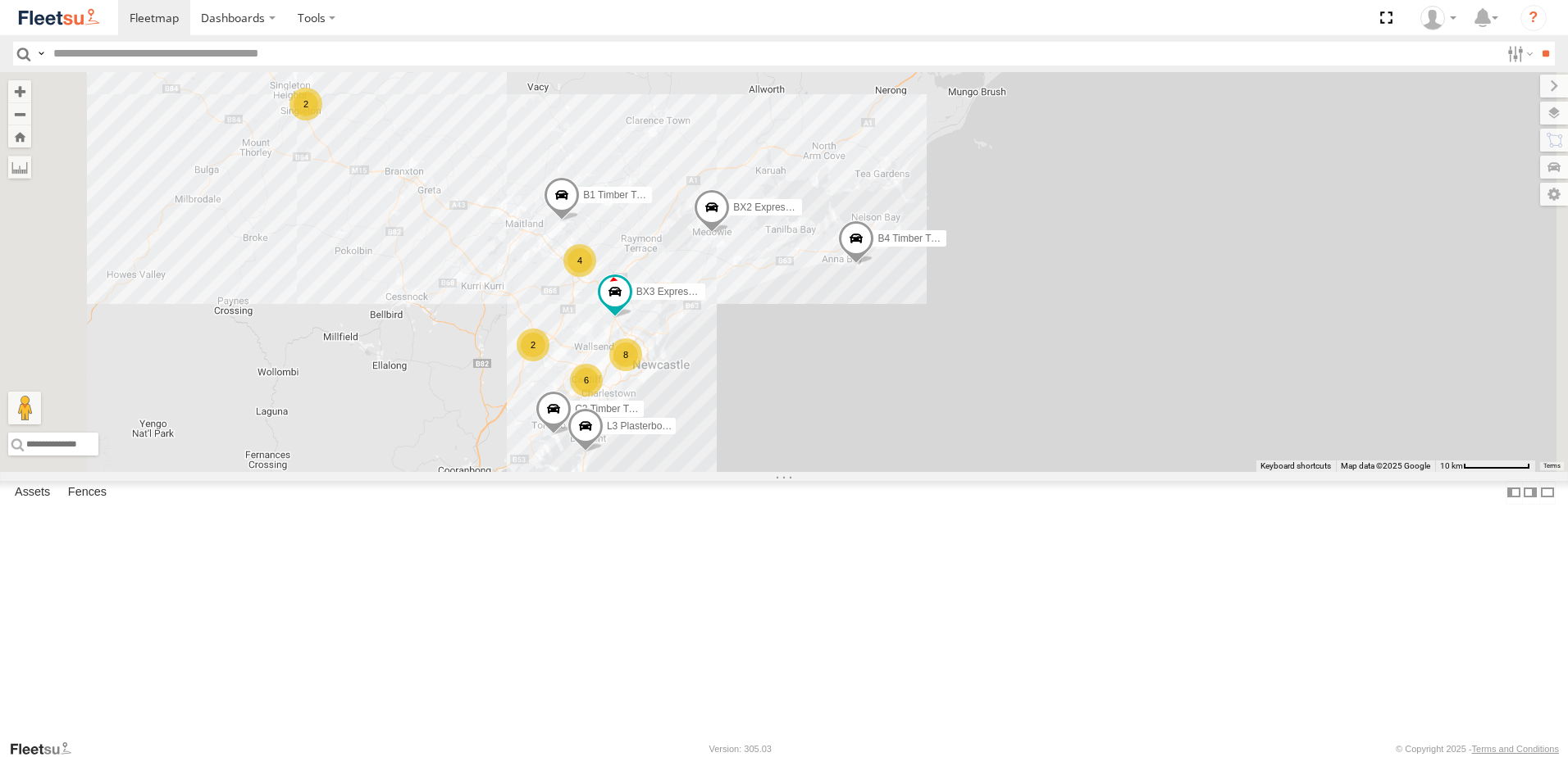
drag, startPoint x: 727, startPoint y: 505, endPoint x: 678, endPoint y: 450, distance: 73.7
click at [678, 450] on div "B4 Timber Truck L3 Plasterboard Truck BX2 Express Ute BX3 Express Ute B1 Timber…" at bounding box center [784, 272] width 1568 height 400
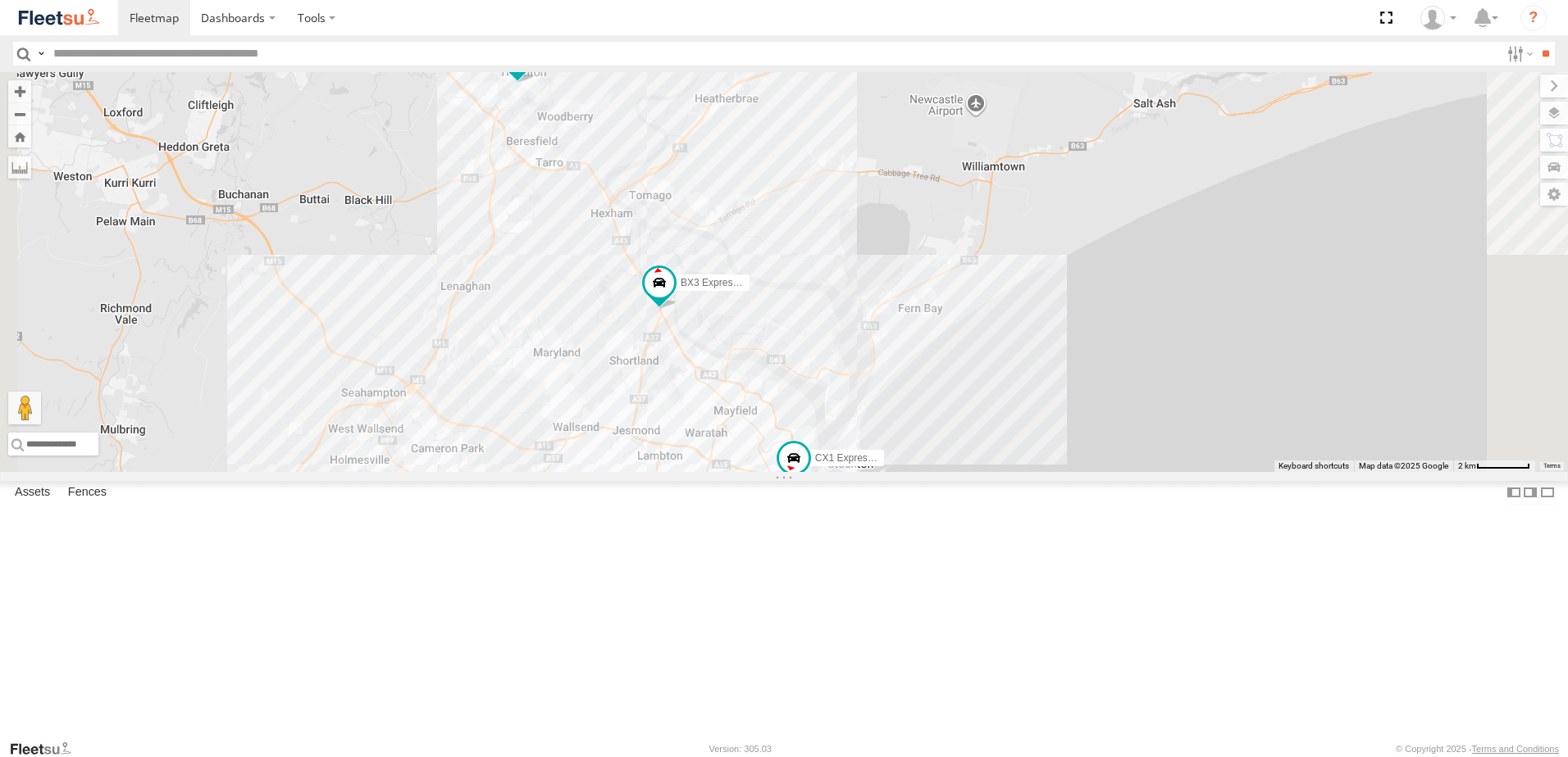
drag, startPoint x: 703, startPoint y: 376, endPoint x: 767, endPoint y: 448, distance: 96.3
click at [767, 448] on div "B4 Timber Truck L3 Plasterboard Truck BX2 Express Ute BX3 Express Ute B1 Timber…" at bounding box center [784, 272] width 1568 height 400
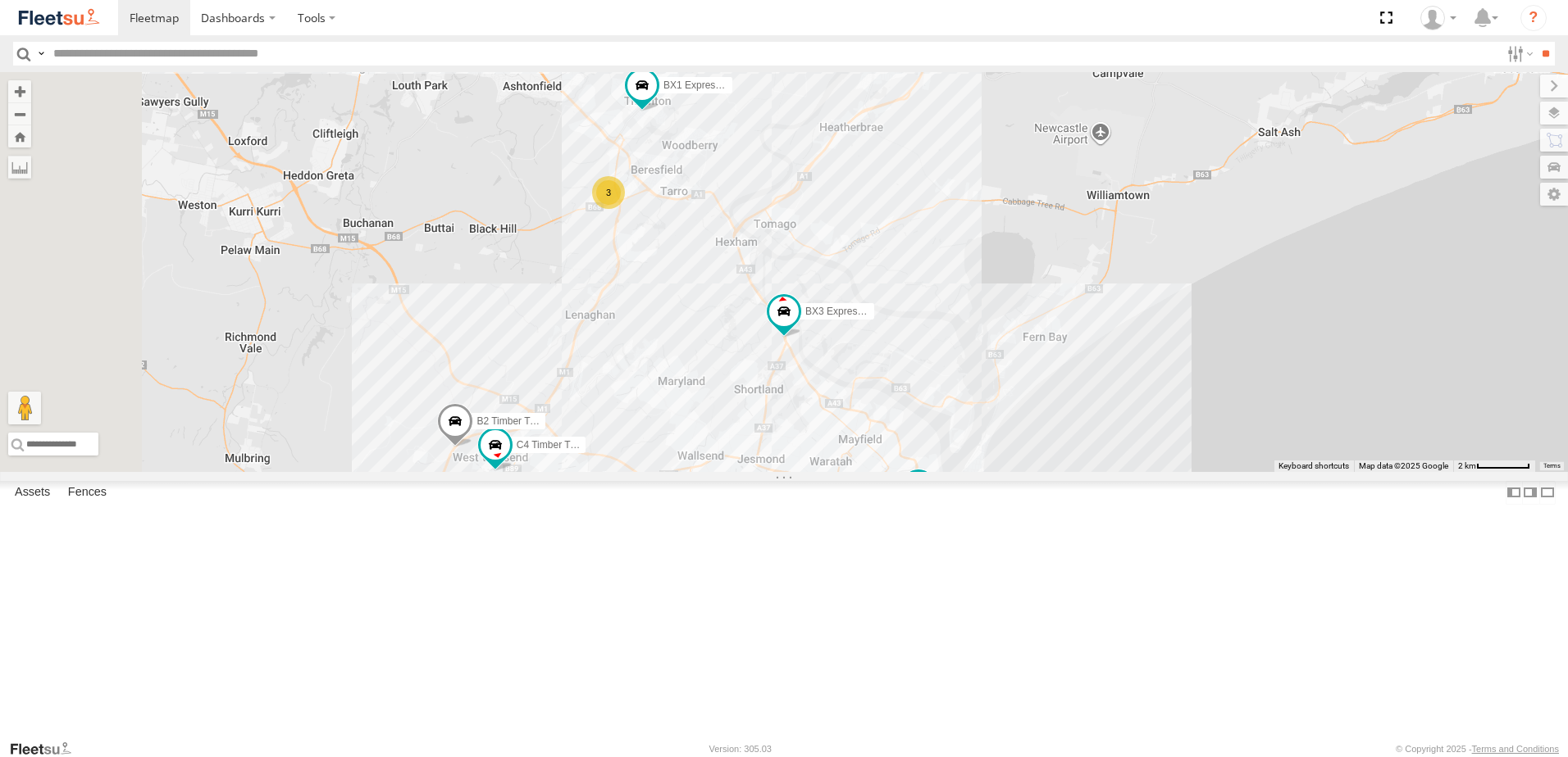
drag, startPoint x: 775, startPoint y: 610, endPoint x: 766, endPoint y: 481, distance: 129.3
click at [766, 472] on div "B4 Timber Truck L3 Plasterboard Truck BX2 Express Ute BX3 Express Ute B1 Timber…" at bounding box center [784, 272] width 1568 height 400
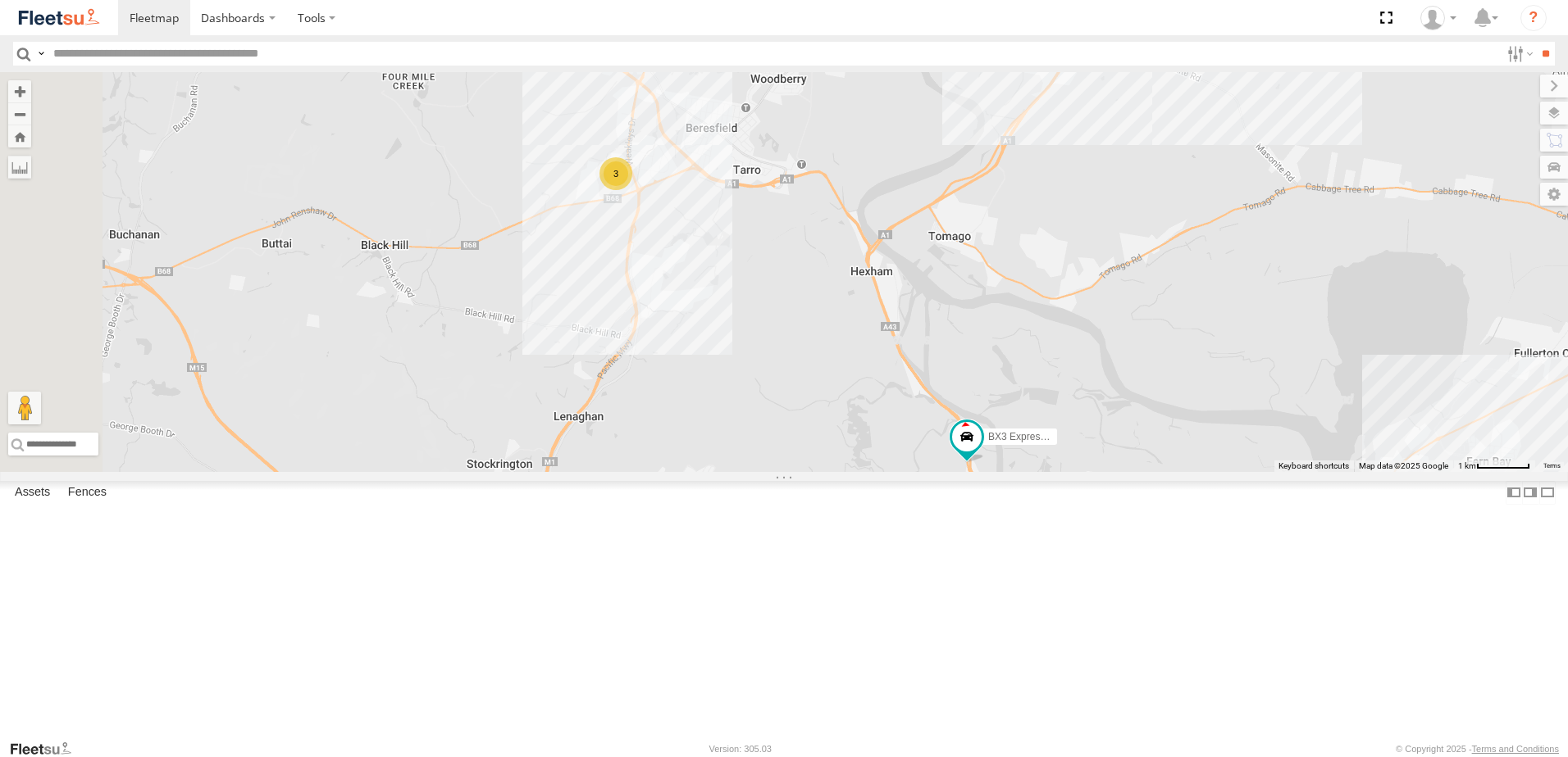
drag, startPoint x: 793, startPoint y: 352, endPoint x: 888, endPoint y: 301, distance: 107.8
click at [887, 303] on div "B4 Timber Truck L3 Plasterboard Truck BX2 Express Ute BX3 Express Ute B1 Timber…" at bounding box center [784, 272] width 1568 height 400
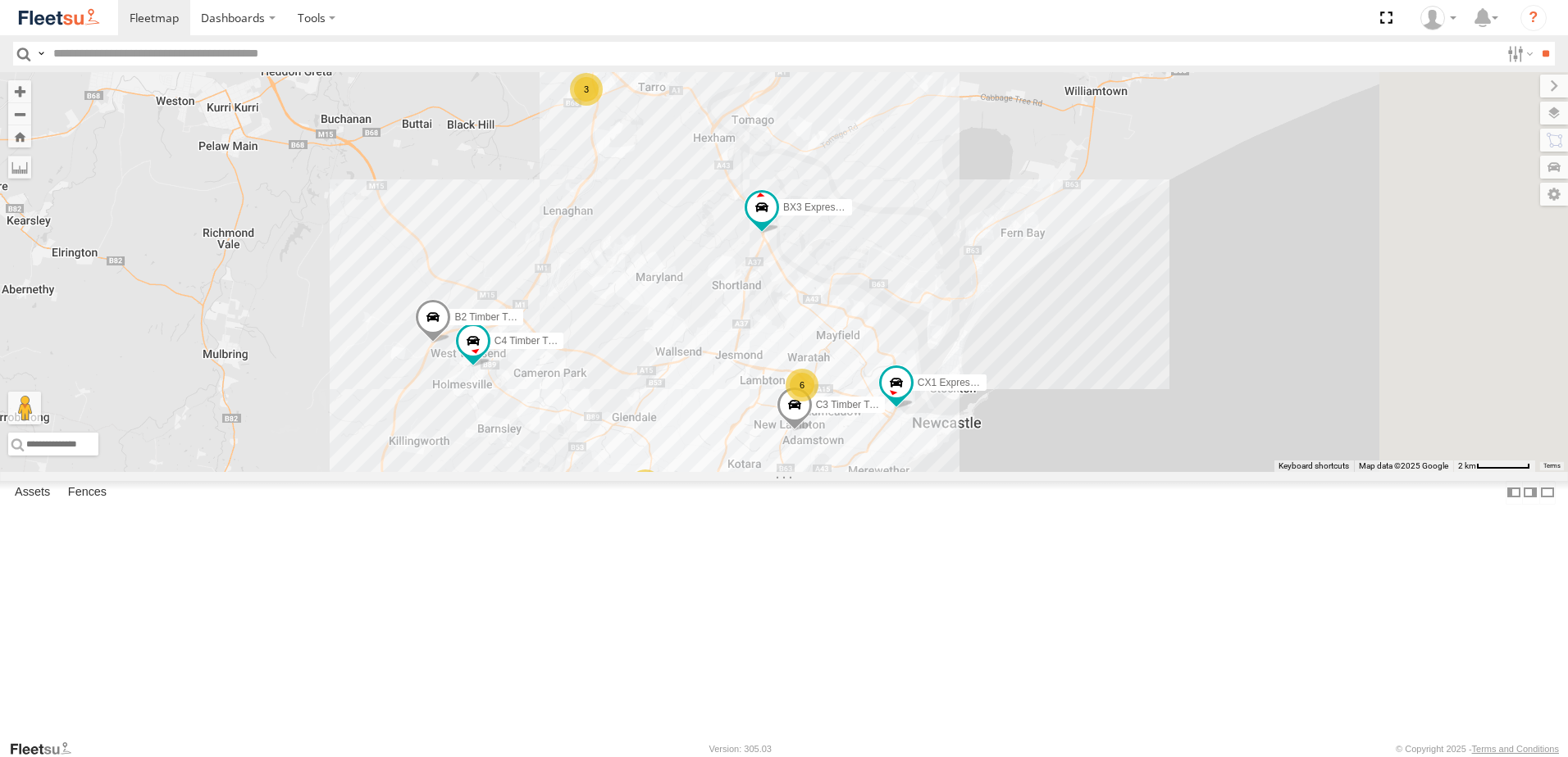
drag, startPoint x: 750, startPoint y: 533, endPoint x: 634, endPoint y: 466, distance: 134.0
click at [634, 466] on div "B4 Timber Truck L3 Plasterboard Truck BX2 Express Ute BX3 Express Ute B1 Timber…" at bounding box center [784, 272] width 1568 height 400
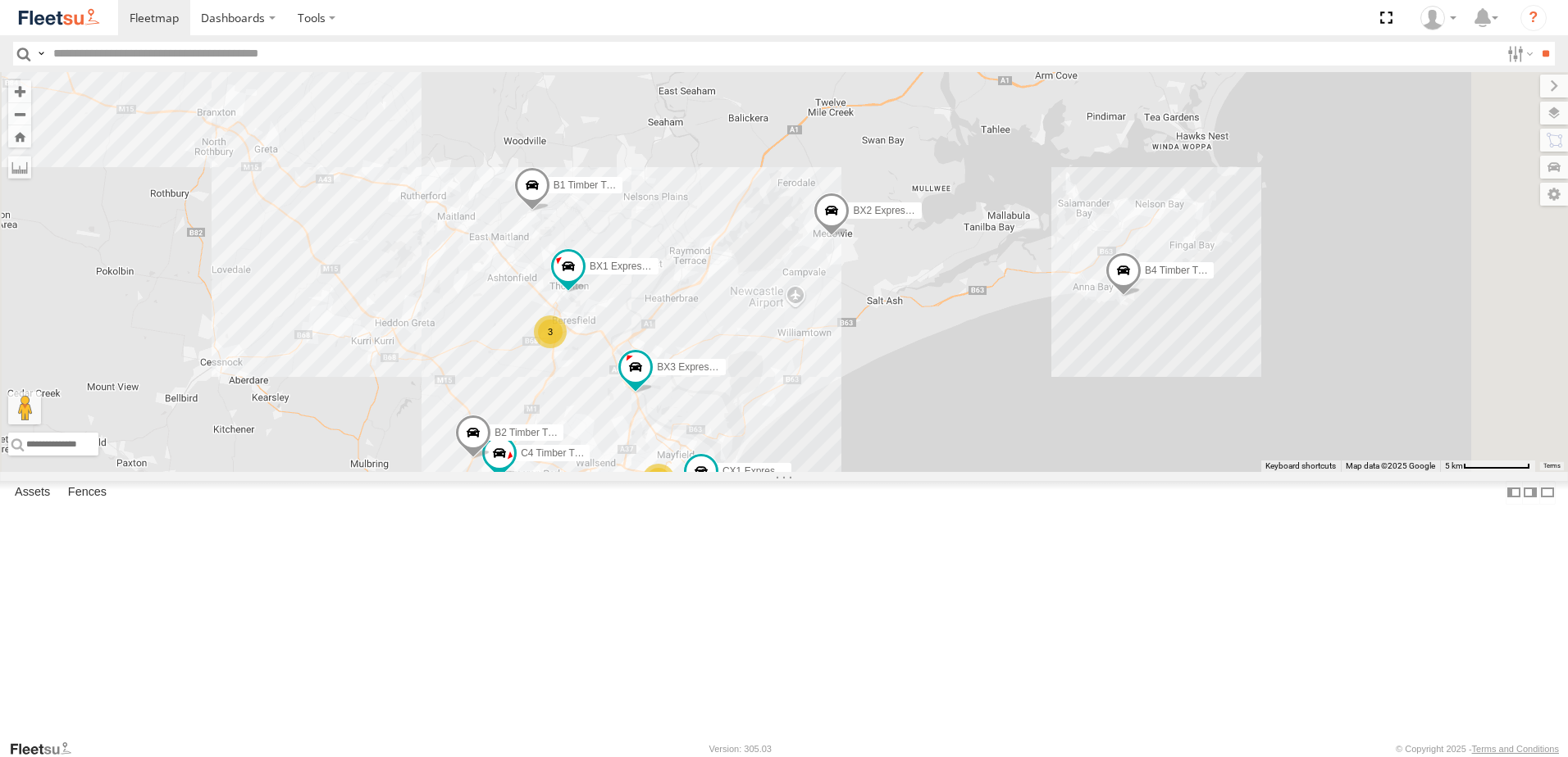
drag, startPoint x: 857, startPoint y: 324, endPoint x: 867, endPoint y: 430, distance: 106.5
click at [867, 428] on div "BX1 Express Ute B2 Timber Truck C4 Timber Truck BX3 Express Ute CX1 Express Ute…" at bounding box center [784, 272] width 1568 height 400
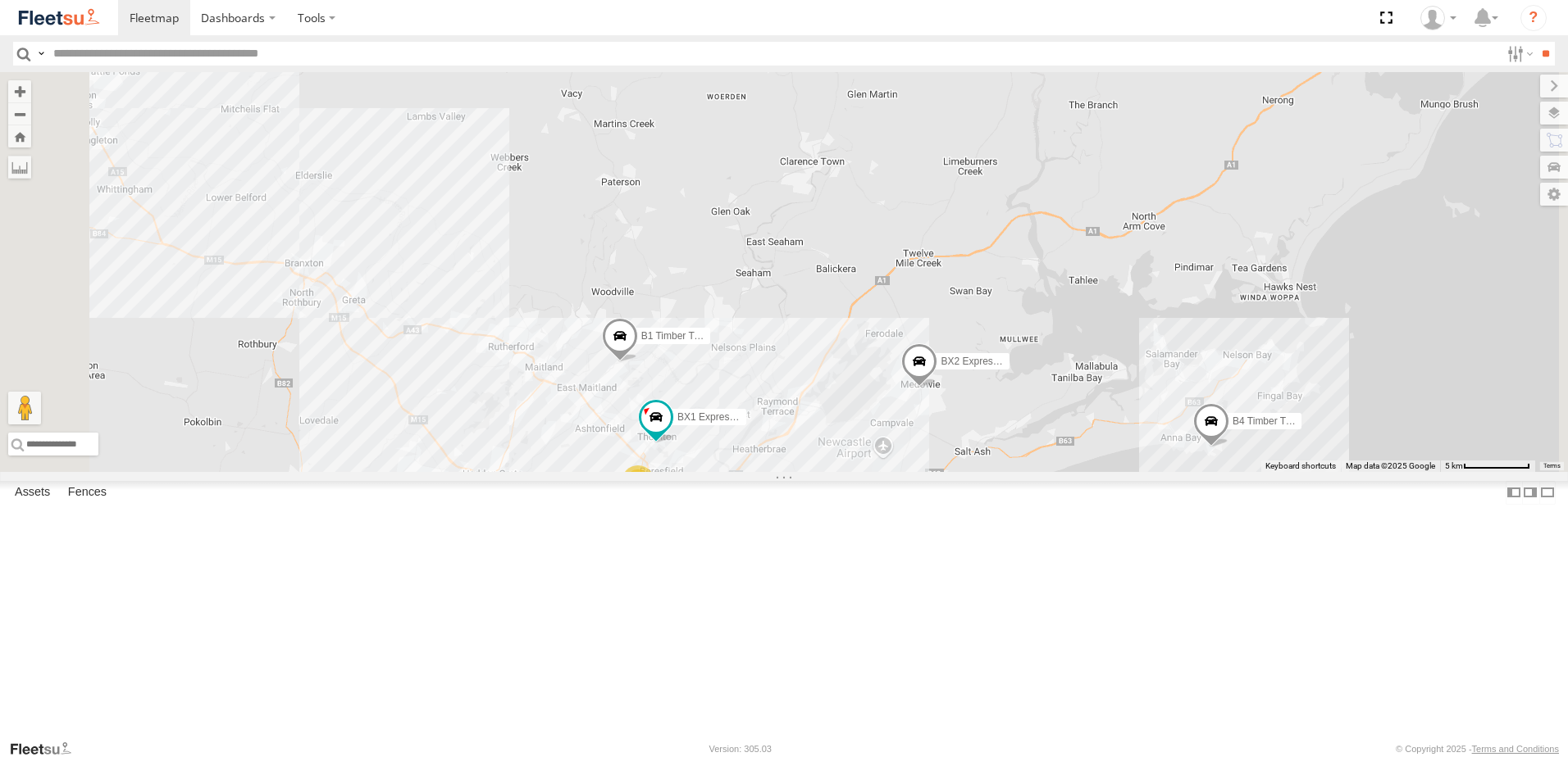
drag, startPoint x: 864, startPoint y: 413, endPoint x: 963, endPoint y: 526, distance: 150.2
click at [958, 472] on div "BX1 Express Ute B2 Timber Truck C4 Timber Truck BX3 Express Ute CX1 Express Ute…" at bounding box center [784, 272] width 1568 height 400
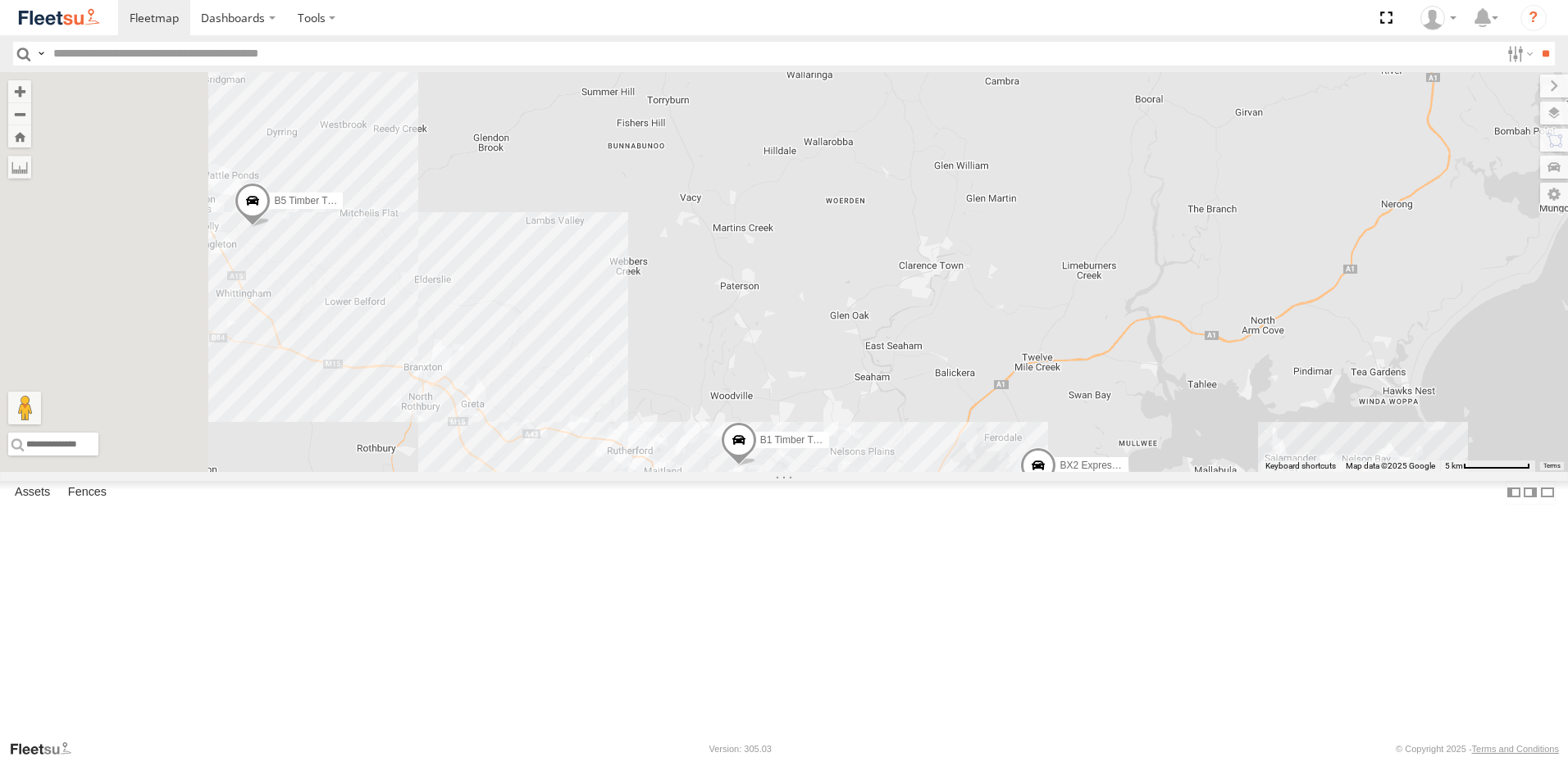
drag, startPoint x: 656, startPoint y: 311, endPoint x: 891, endPoint y: 431, distance: 263.9
click at [891, 429] on div "BX1 Express Ute B2 Timber Truck C4 Timber Truck BX3 Express Ute CX1 Express Ute…" at bounding box center [784, 272] width 1568 height 400
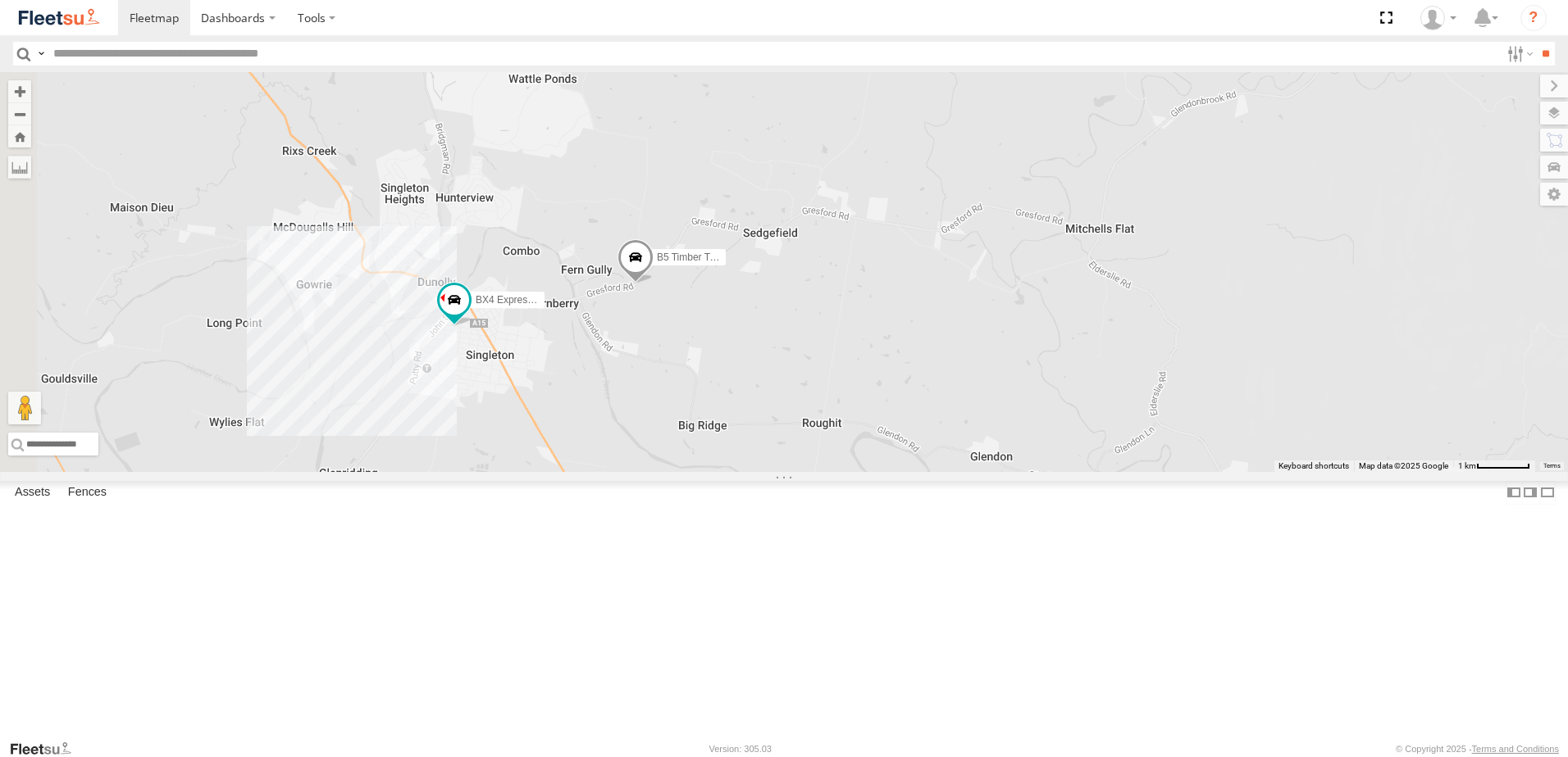
drag, startPoint x: 748, startPoint y: 475, endPoint x: 779, endPoint y: 469, distance: 31.6
click at [779, 469] on div "BX1 Express Ute B2 Timber Truck C4 Timber Truck BX3 Express Ute CX1 Express Ute…" at bounding box center [784, 272] width 1568 height 400
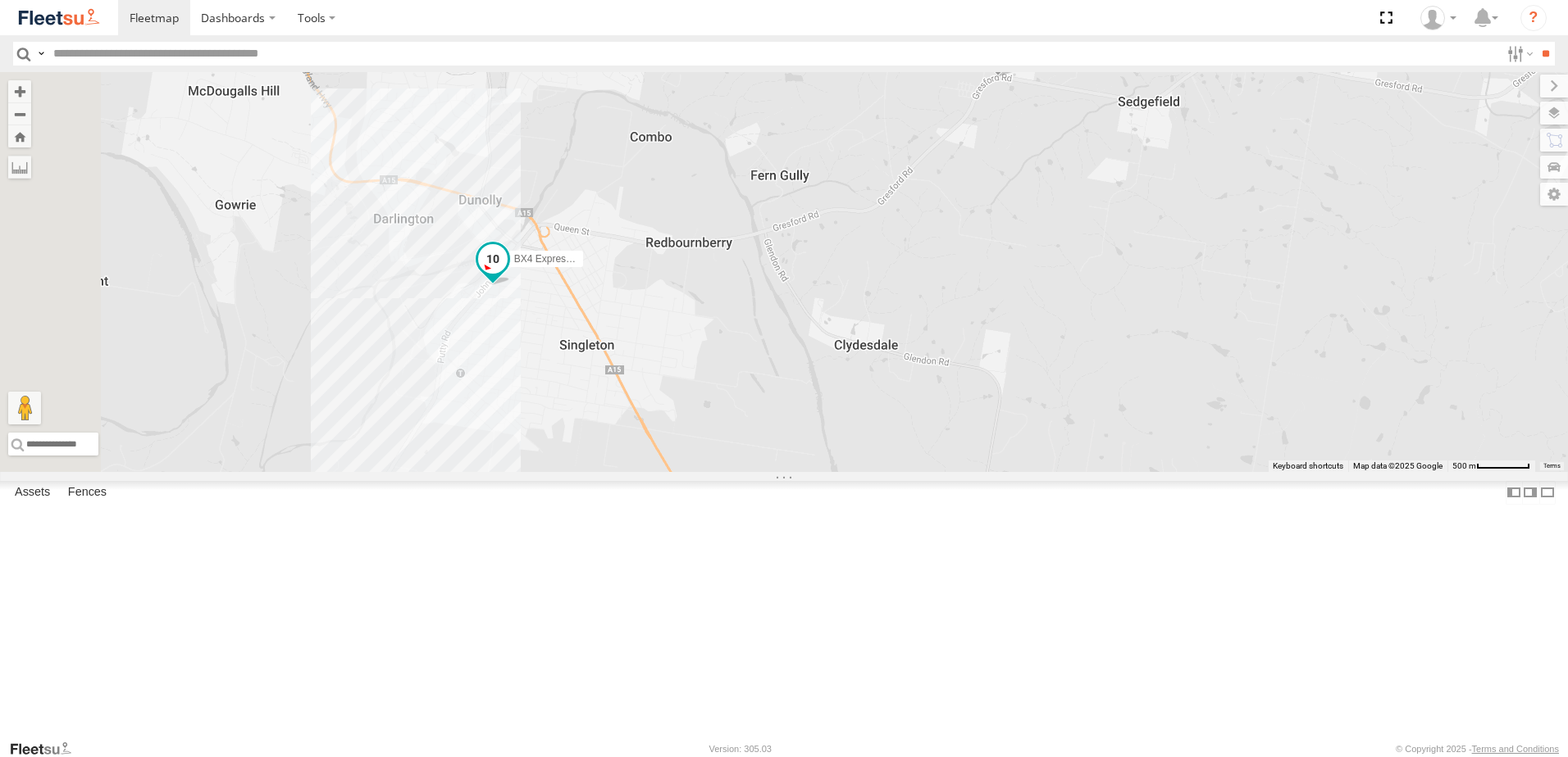
click at [508, 275] on span at bounding box center [493, 260] width 30 height 30
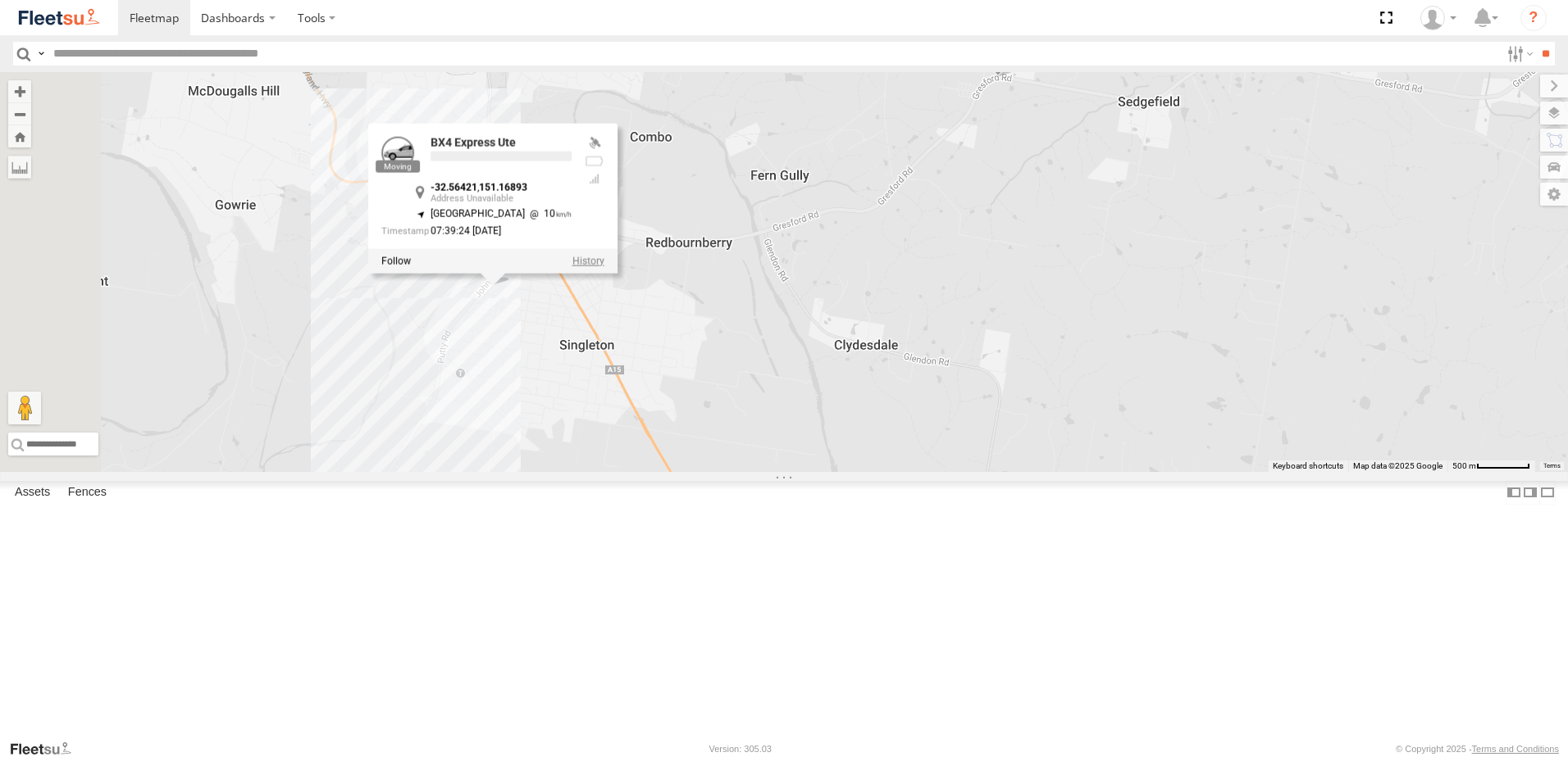
click at [605, 267] on label at bounding box center [588, 261] width 32 height 12
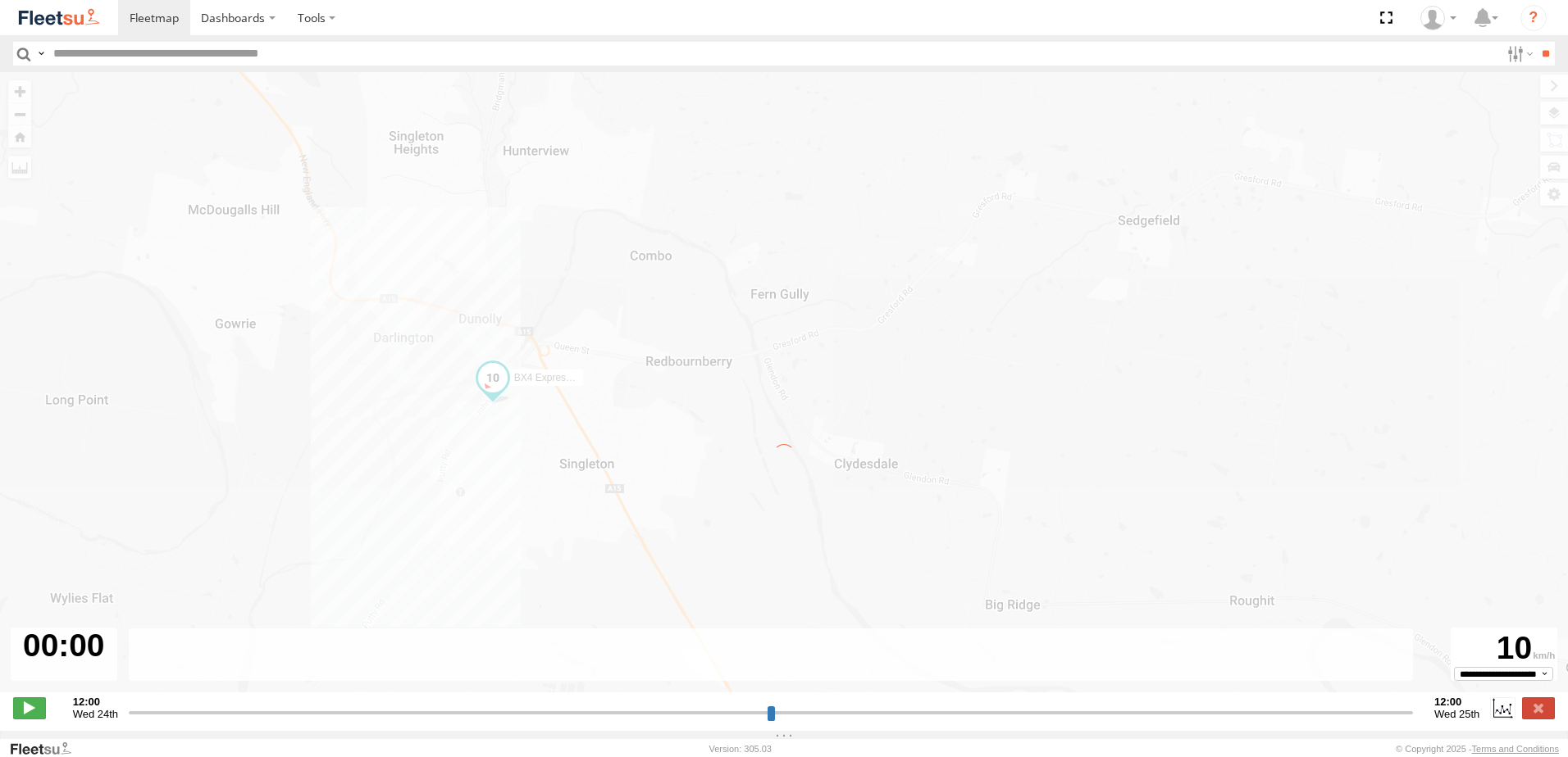
type input "**********"
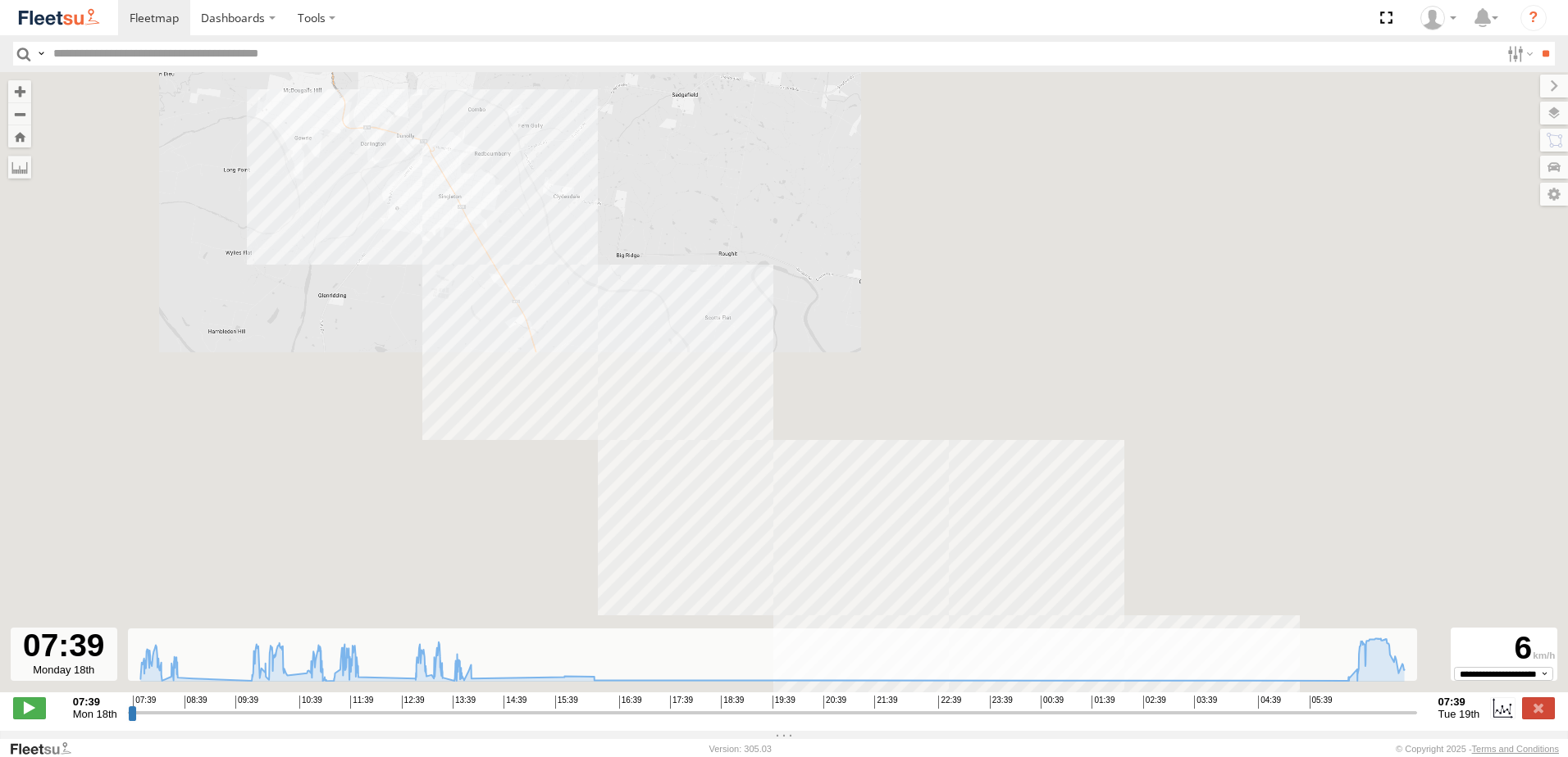
drag, startPoint x: 943, startPoint y: 490, endPoint x: 815, endPoint y: 376, distance: 171.4
click at [824, 379] on div "BX4 Express Ute 07:44 Mon 07:59 Mon 08:06 Mon 08:17 Mon 08:17 Mon 08:24 Mon 08:…" at bounding box center [784, 390] width 1568 height 638
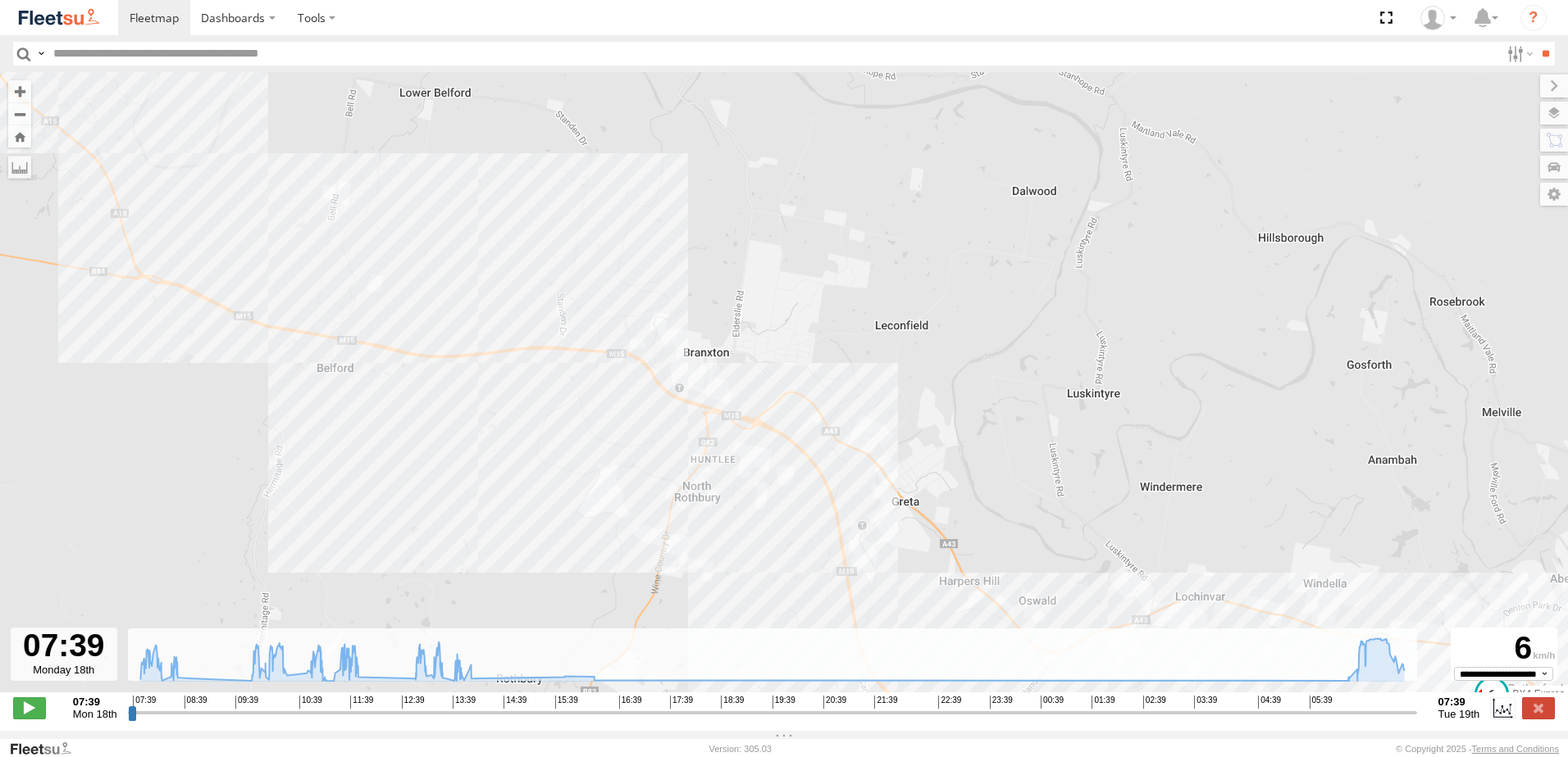
drag, startPoint x: 1153, startPoint y: 548, endPoint x: 764, endPoint y: 334, distance: 444.0
click at [779, 348] on div "BX4 Express Ute 07:44 Mon 07:59 Mon 08:06 Mon 08:17 Mon 08:17 Mon 08:24 Mon 08:…" at bounding box center [784, 390] width 1568 height 638
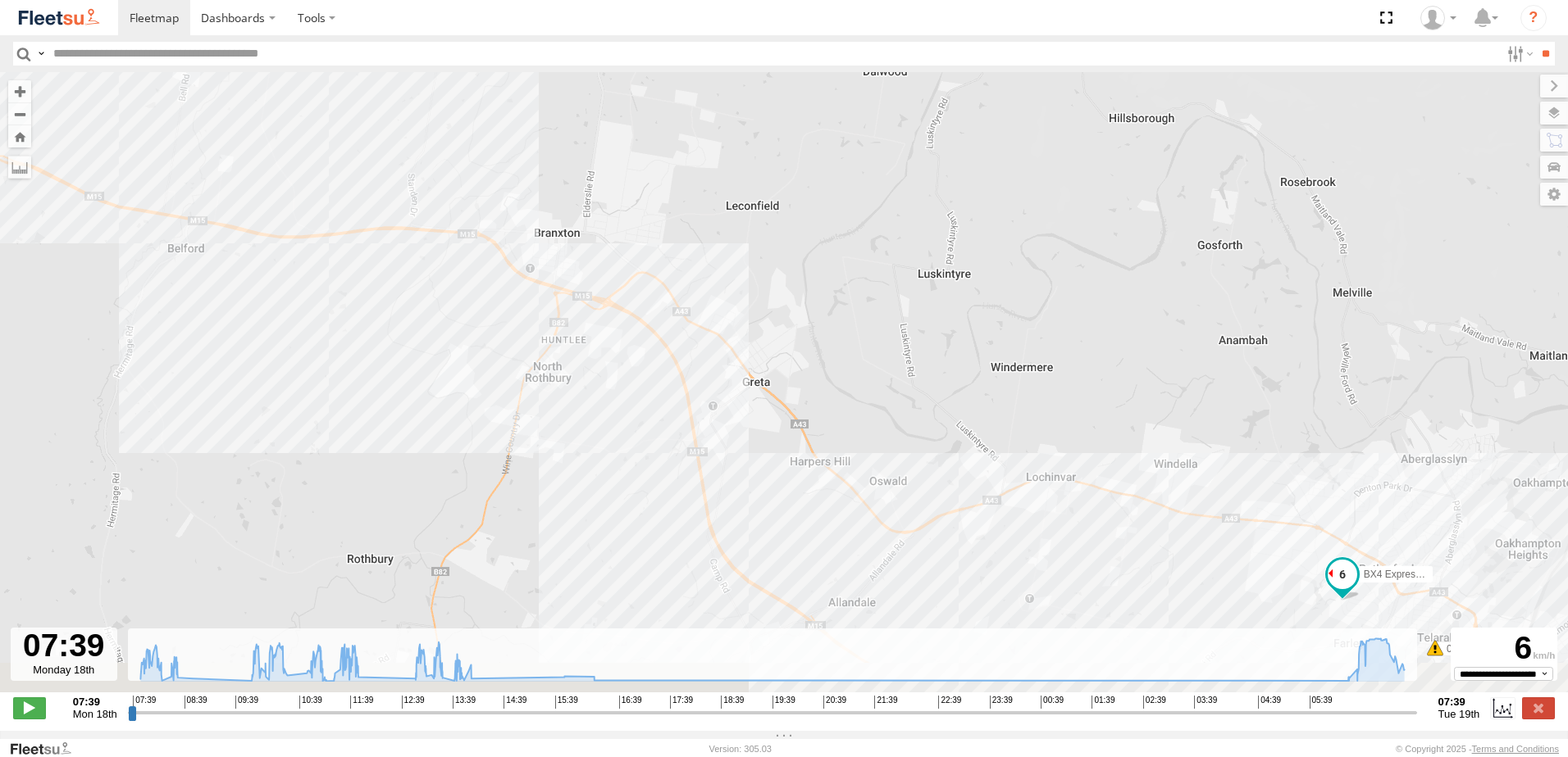
drag, startPoint x: 972, startPoint y: 492, endPoint x: 769, endPoint y: 334, distance: 257.2
click at [771, 337] on div "BX4 Express Ute 07:44 Mon 07:59 Mon 08:06 Mon 08:17 Mon 08:17 Mon 08:24 Mon 08:…" at bounding box center [784, 390] width 1568 height 638
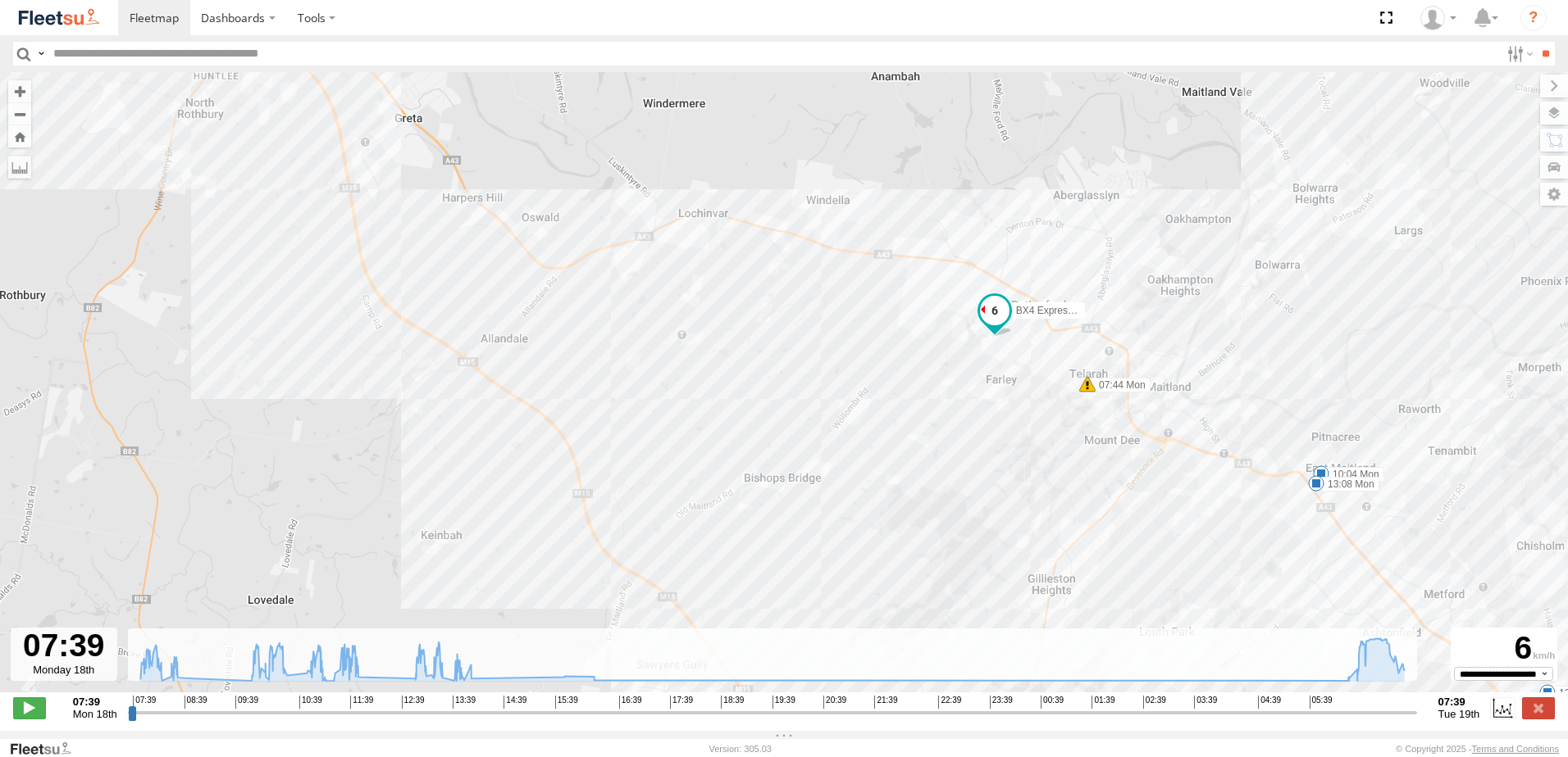
drag, startPoint x: 967, startPoint y: 509, endPoint x: 775, endPoint y: 383, distance: 229.7
click at [779, 386] on div "BX4 Express Ute 07:44 Mon 07:59 Mon 08:06 Mon 08:17 Mon 08:17 Mon 08:24 Mon 08:…" at bounding box center [784, 390] width 1568 height 638
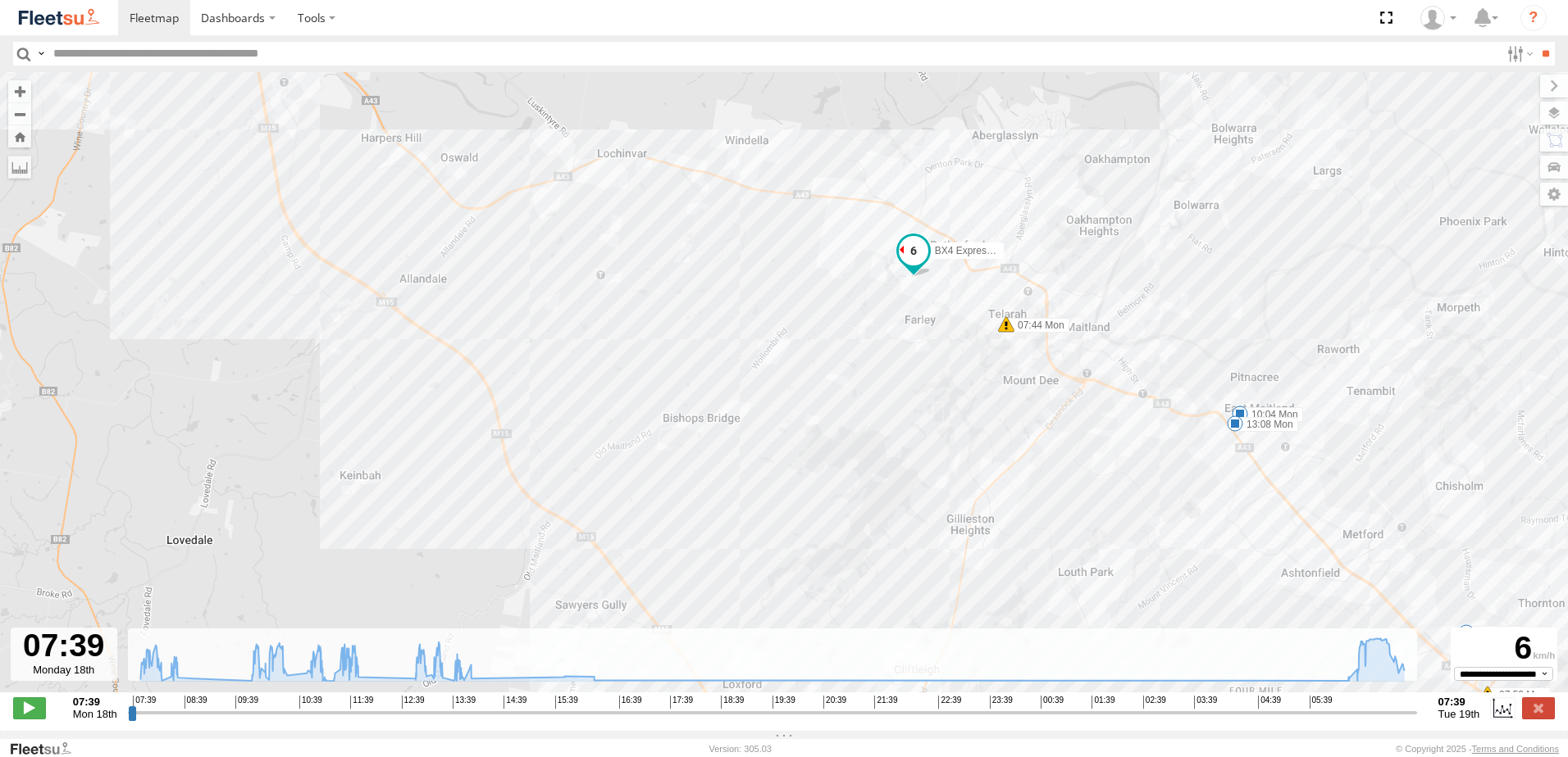
drag, startPoint x: 732, startPoint y: 358, endPoint x: 648, endPoint y: 288, distance: 109.3
click at [648, 288] on div "BX4 Express Ute 07:44 Mon 07:59 Mon 08:06 Mon 08:17 Mon 08:17 Mon 08:24 Mon 08:…" at bounding box center [784, 390] width 1568 height 638
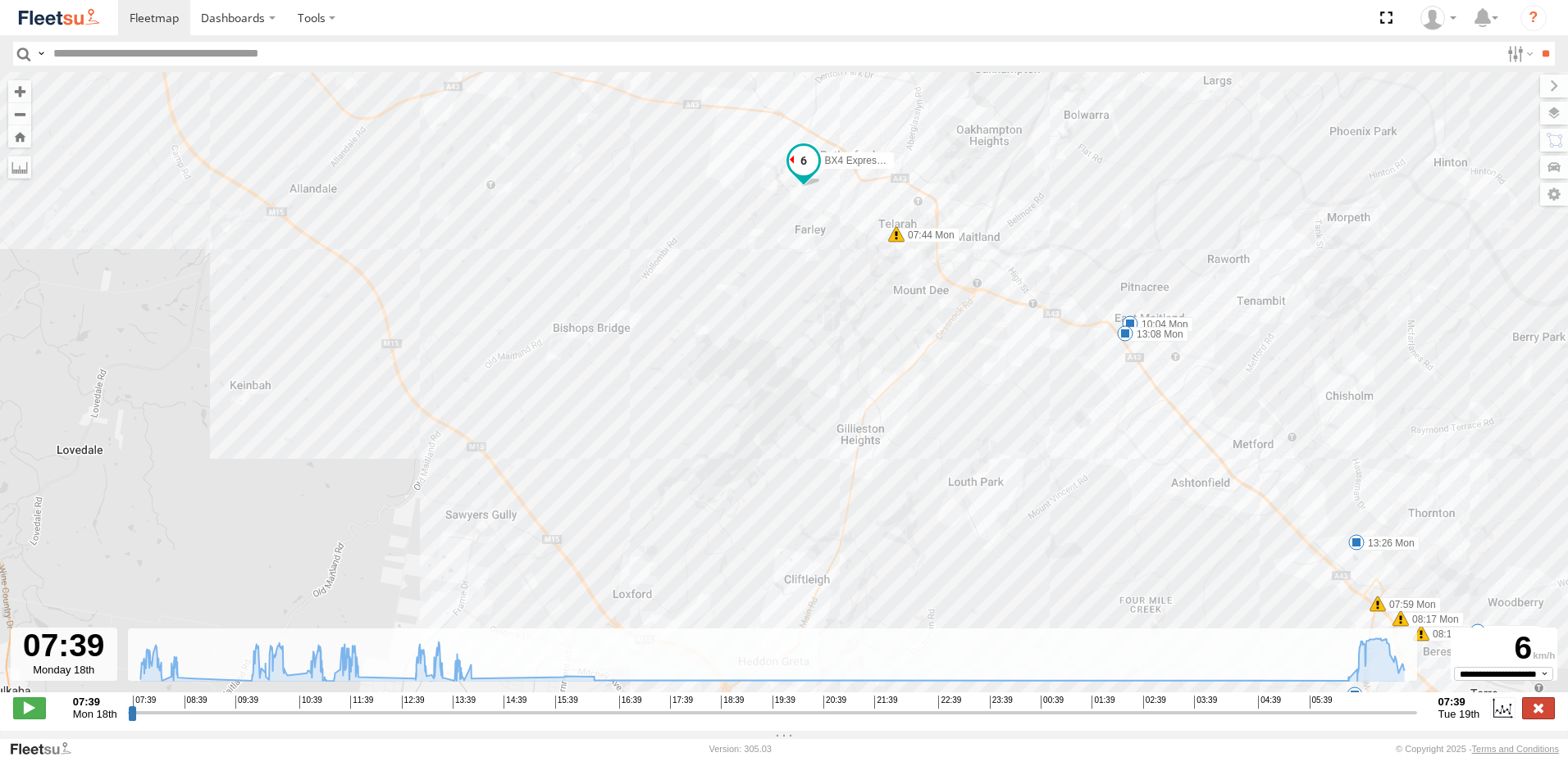
click at [1544, 718] on label at bounding box center [1537, 709] width 33 height 22
